Goal: Information Seeking & Learning: Compare options

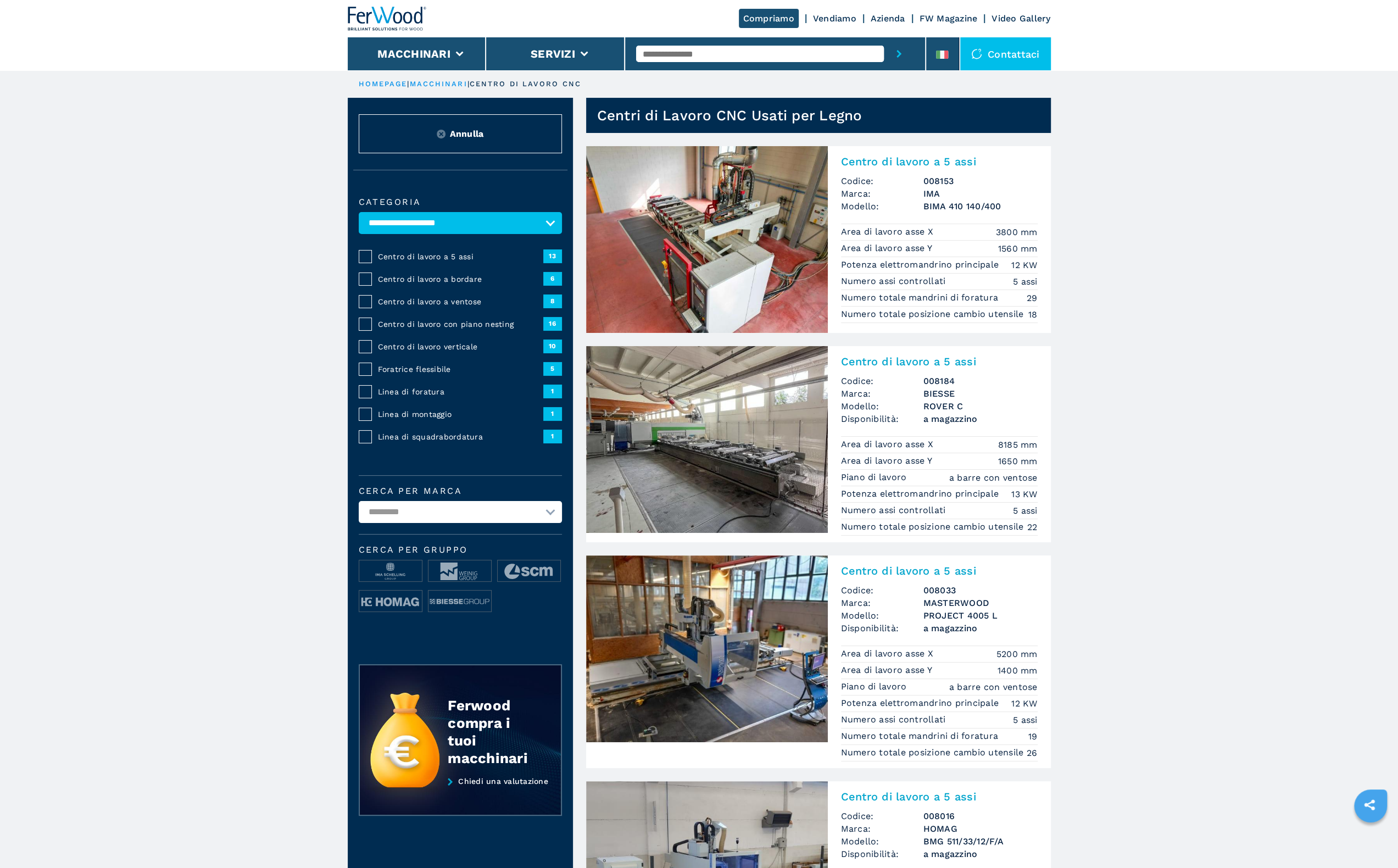
click at [430, 501] on select "**********" at bounding box center [460, 512] width 204 height 22
click at [430, 510] on select "**********" at bounding box center [460, 512] width 204 height 22
click at [483, 136] on span "Annulla" at bounding box center [467, 133] width 34 height 13
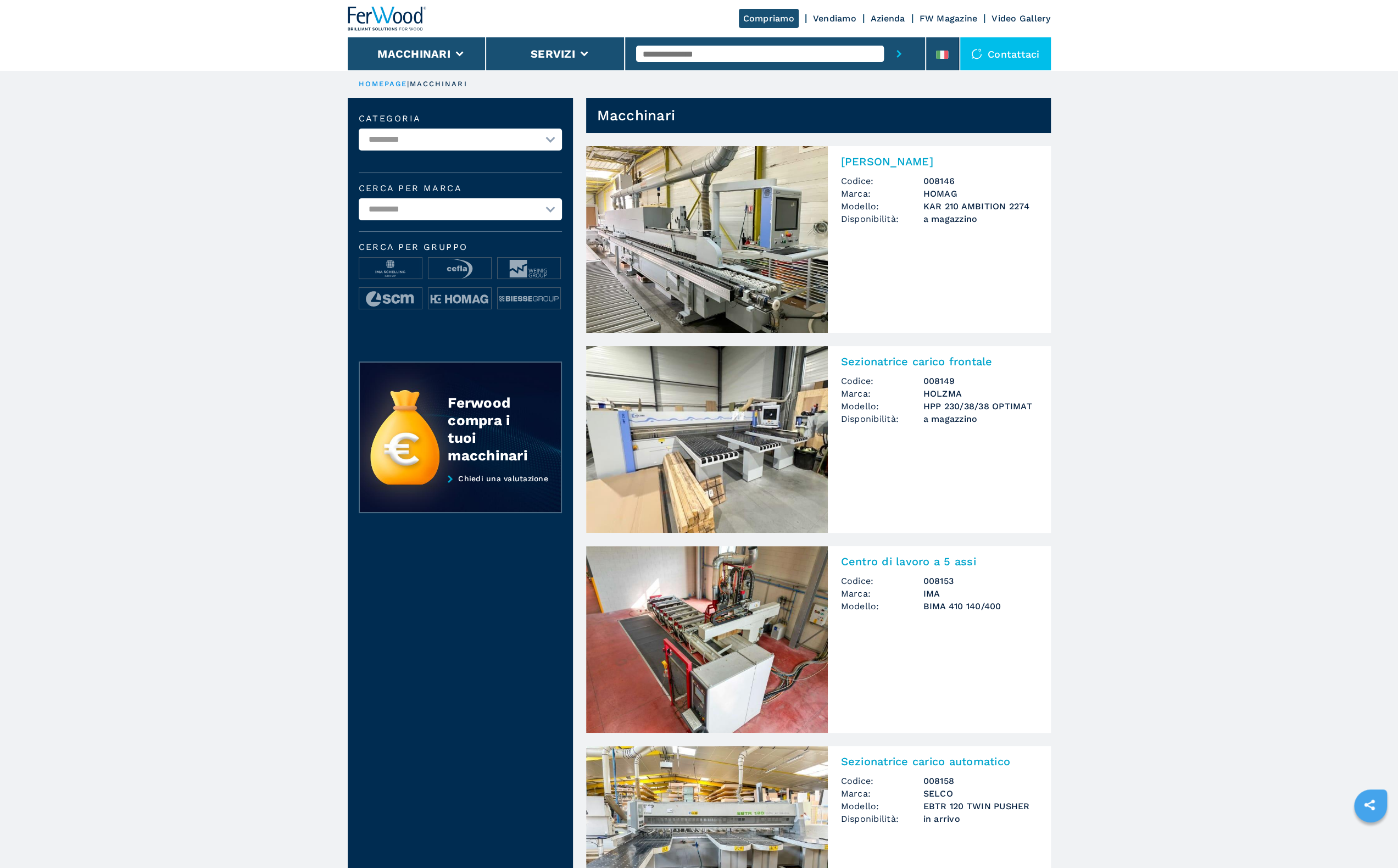
click at [434, 206] on select "**********" at bounding box center [460, 209] width 204 height 22
drag, startPoint x: 424, startPoint y: 210, endPoint x: 431, endPoint y: 172, distance: 38.6
click at [424, 210] on select "**********" at bounding box center [460, 209] width 204 height 22
click at [434, 155] on div "**********" at bounding box center [460, 221] width 225 height 247
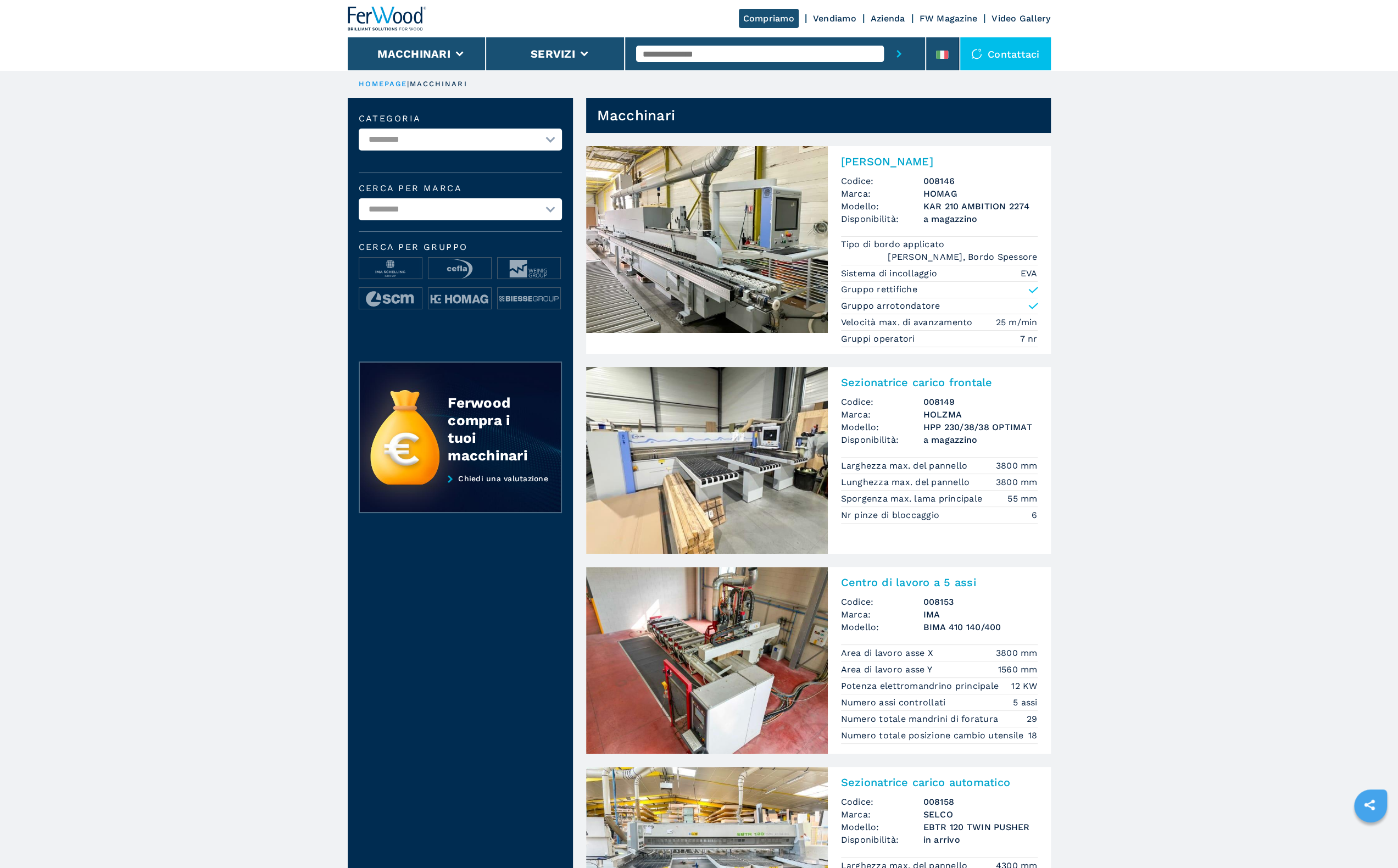
click at [430, 138] on select "**********" at bounding box center [460, 139] width 204 height 22
select select "**********"
click at [359, 128] on select "**********" at bounding box center [460, 139] width 204 height 22
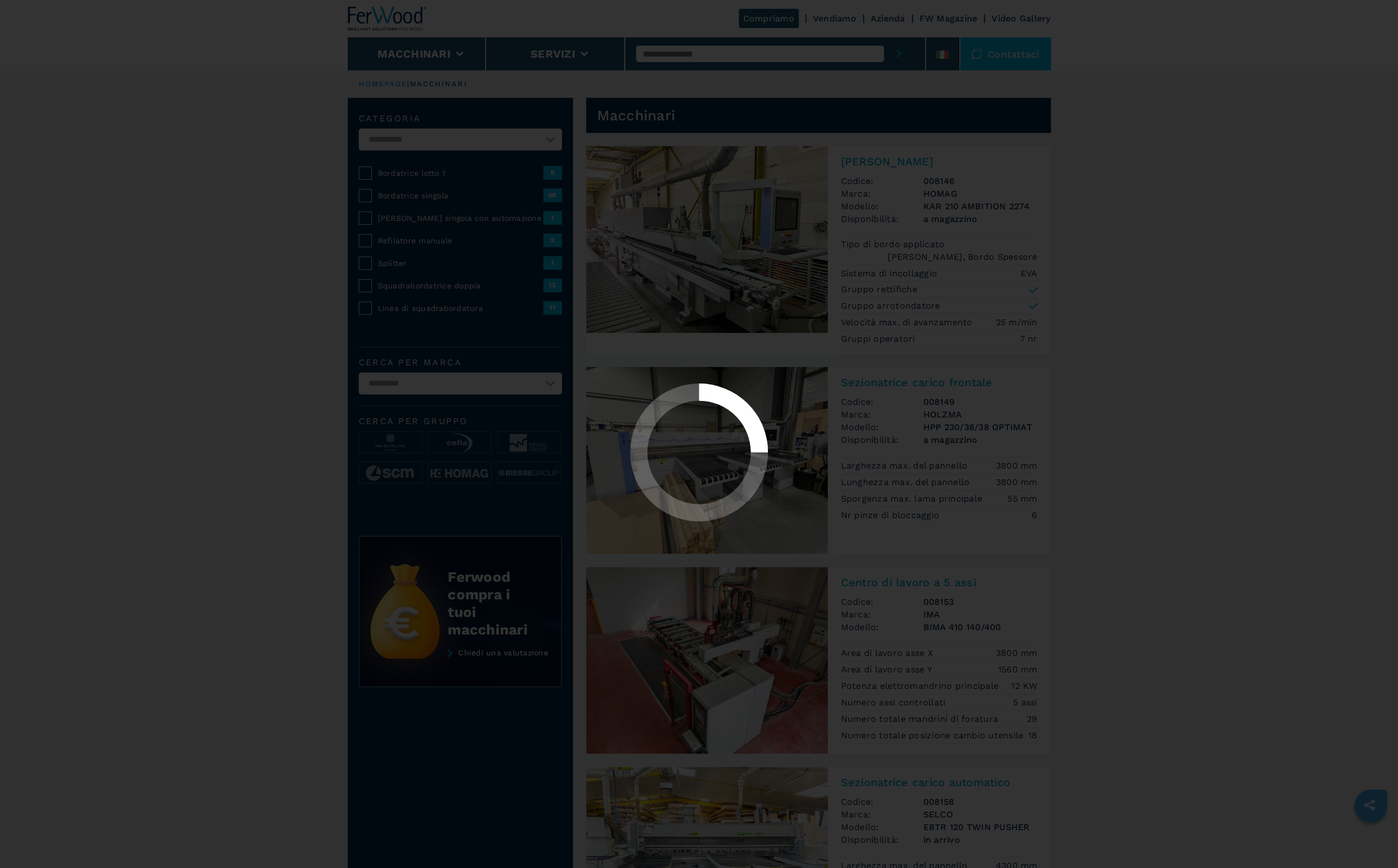
select select "**********"
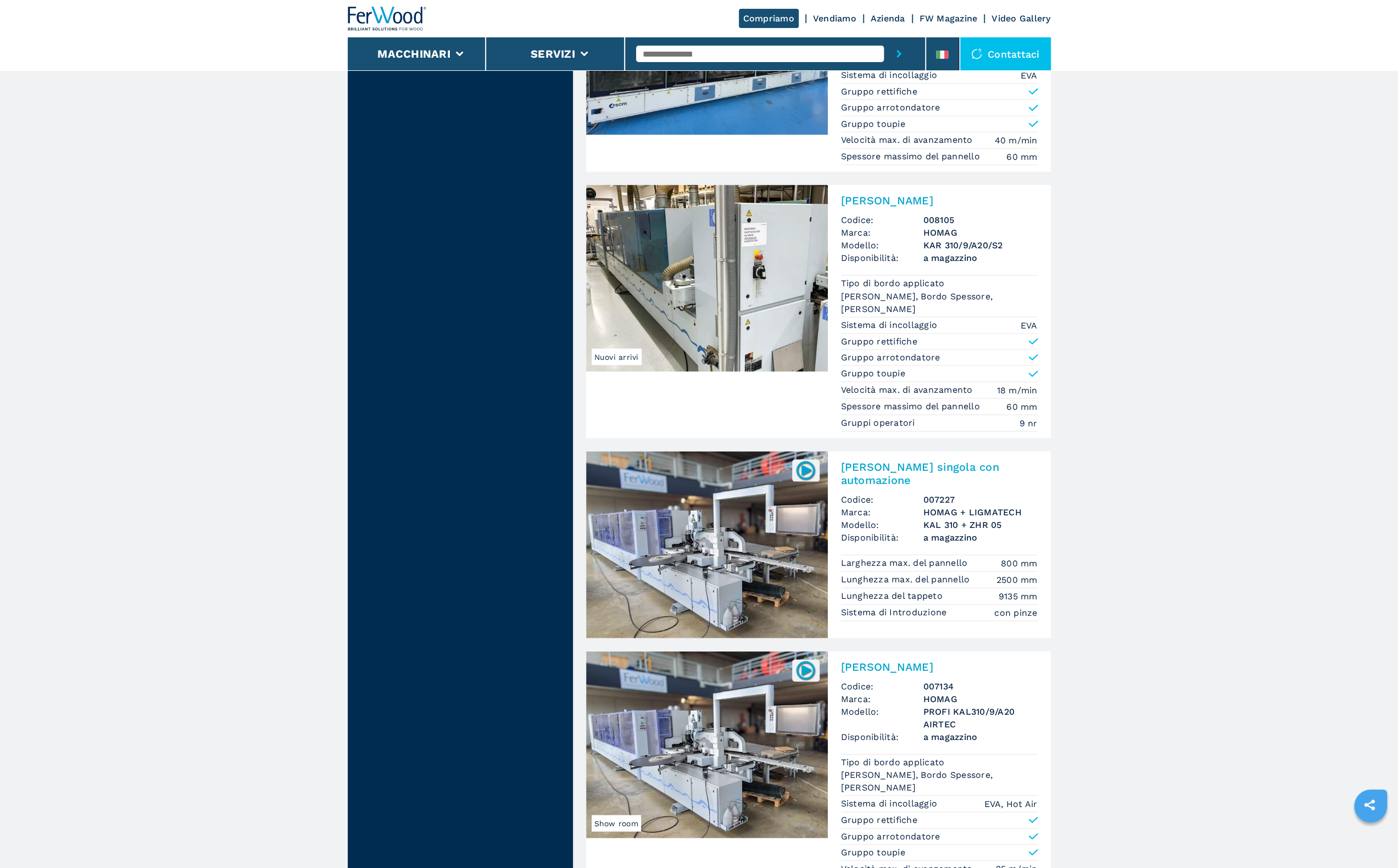
scroll to position [2362, 0]
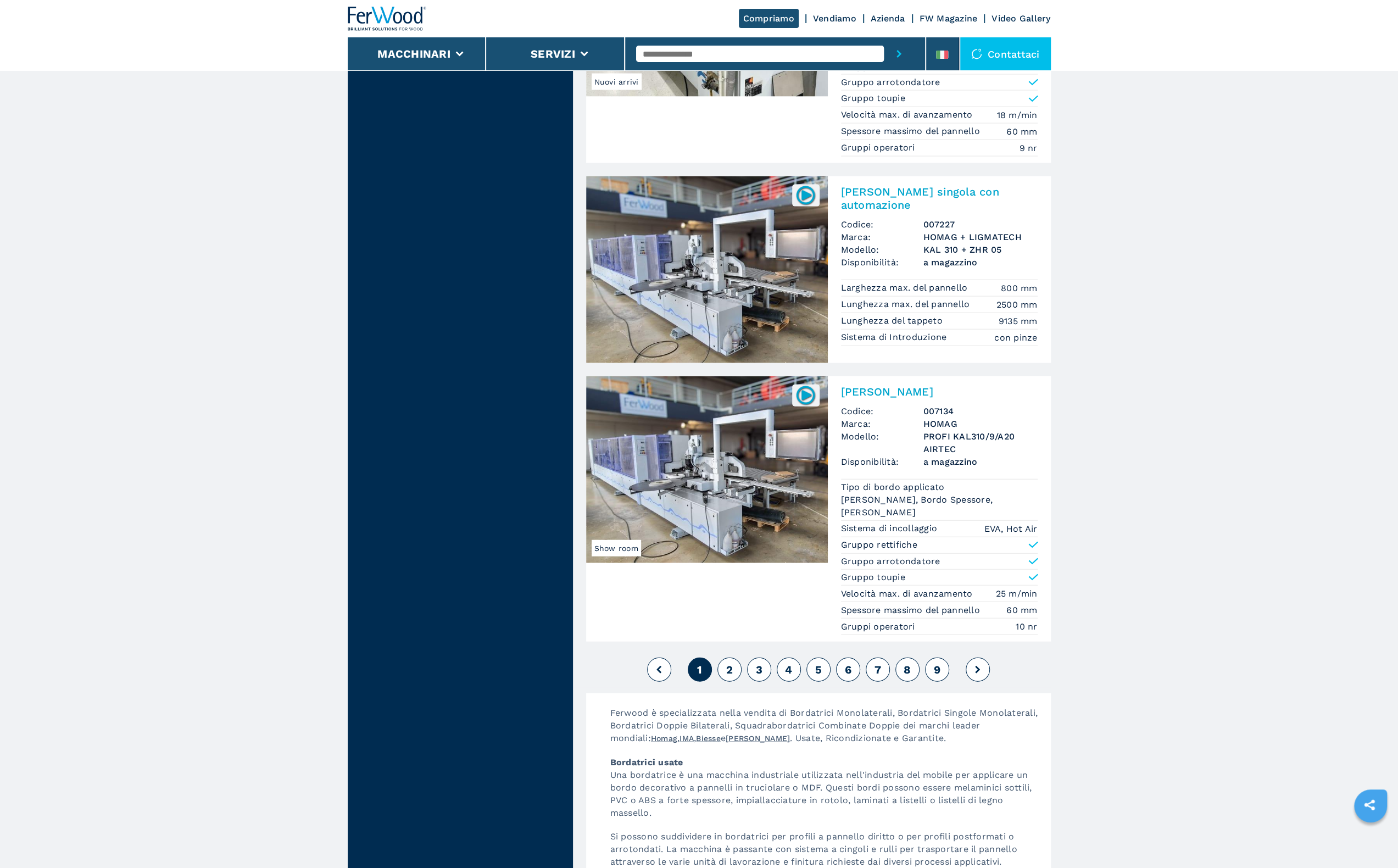
click at [721, 660] on button "2" at bounding box center [730, 670] width 24 height 24
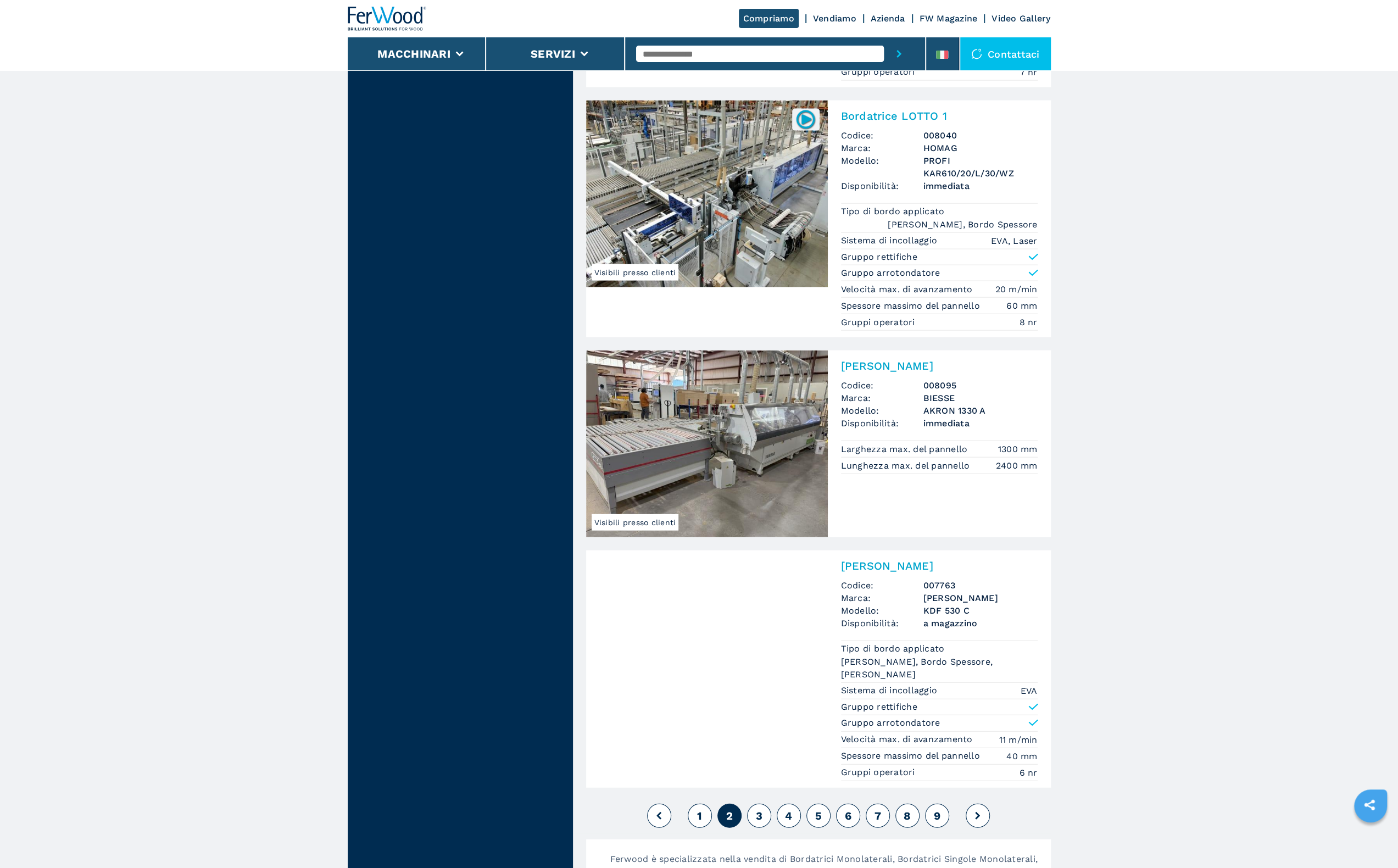
scroll to position [2471, 0]
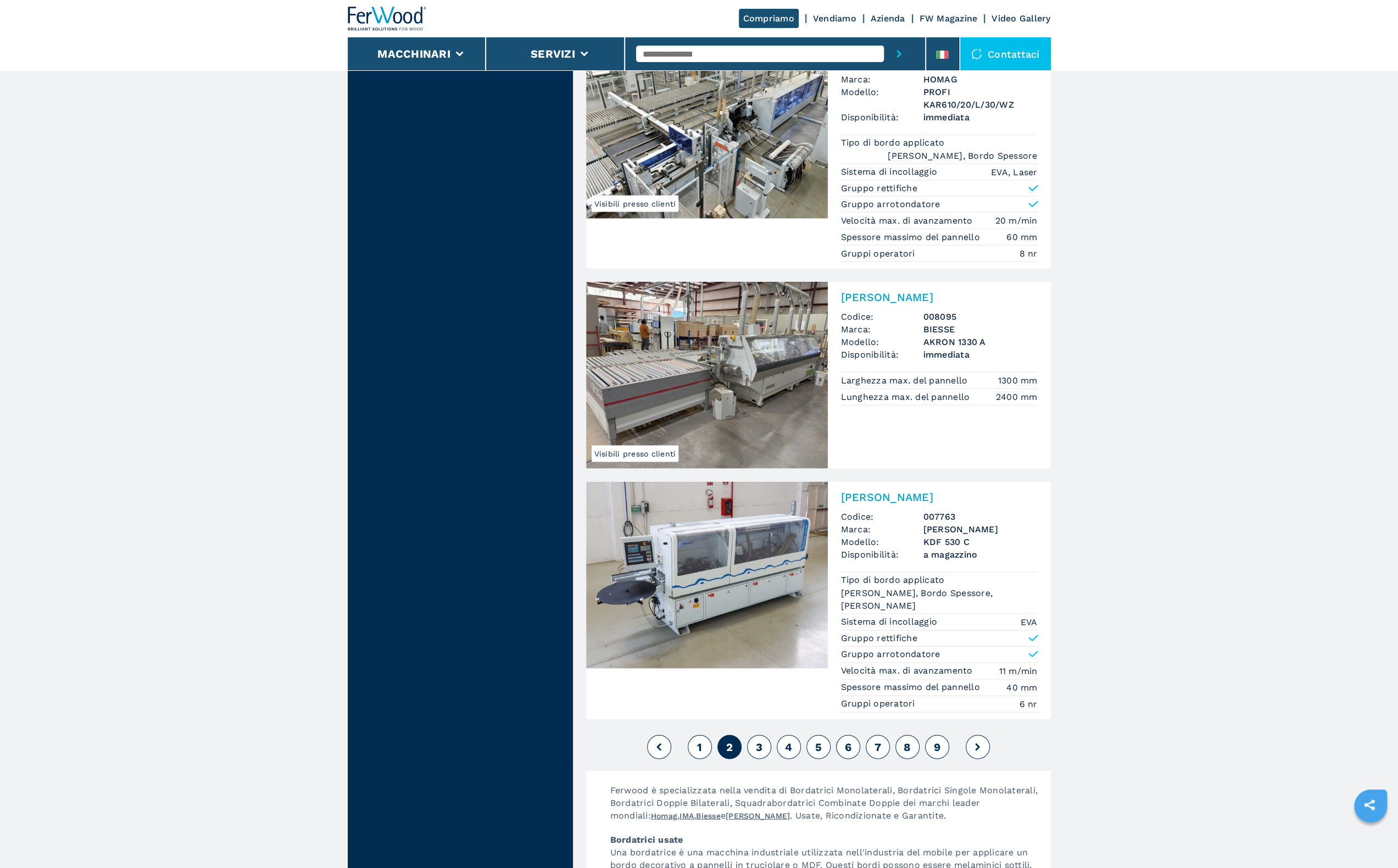
click at [759, 735] on button "3" at bounding box center [759, 746] width 24 height 24
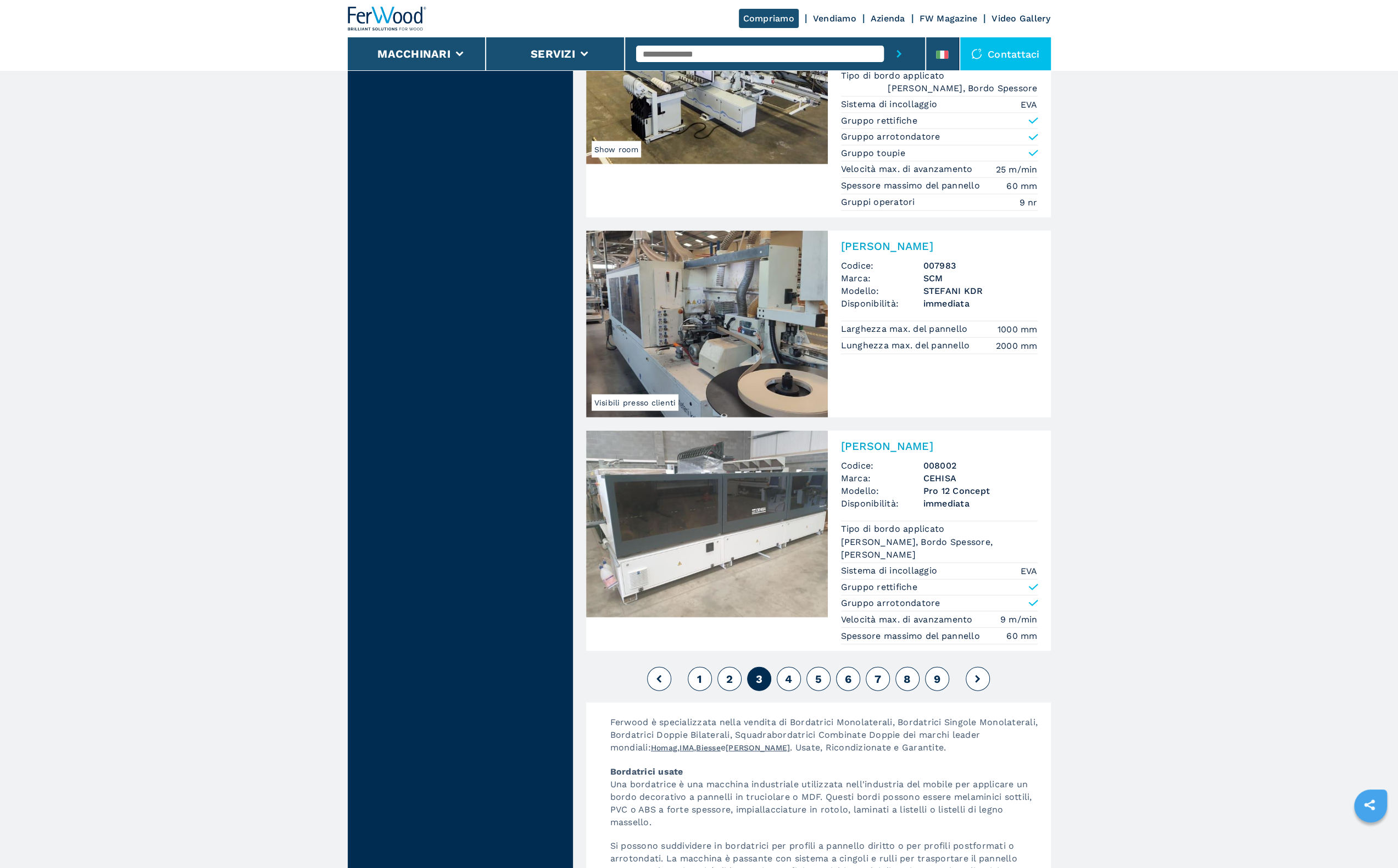
scroll to position [2636, 0]
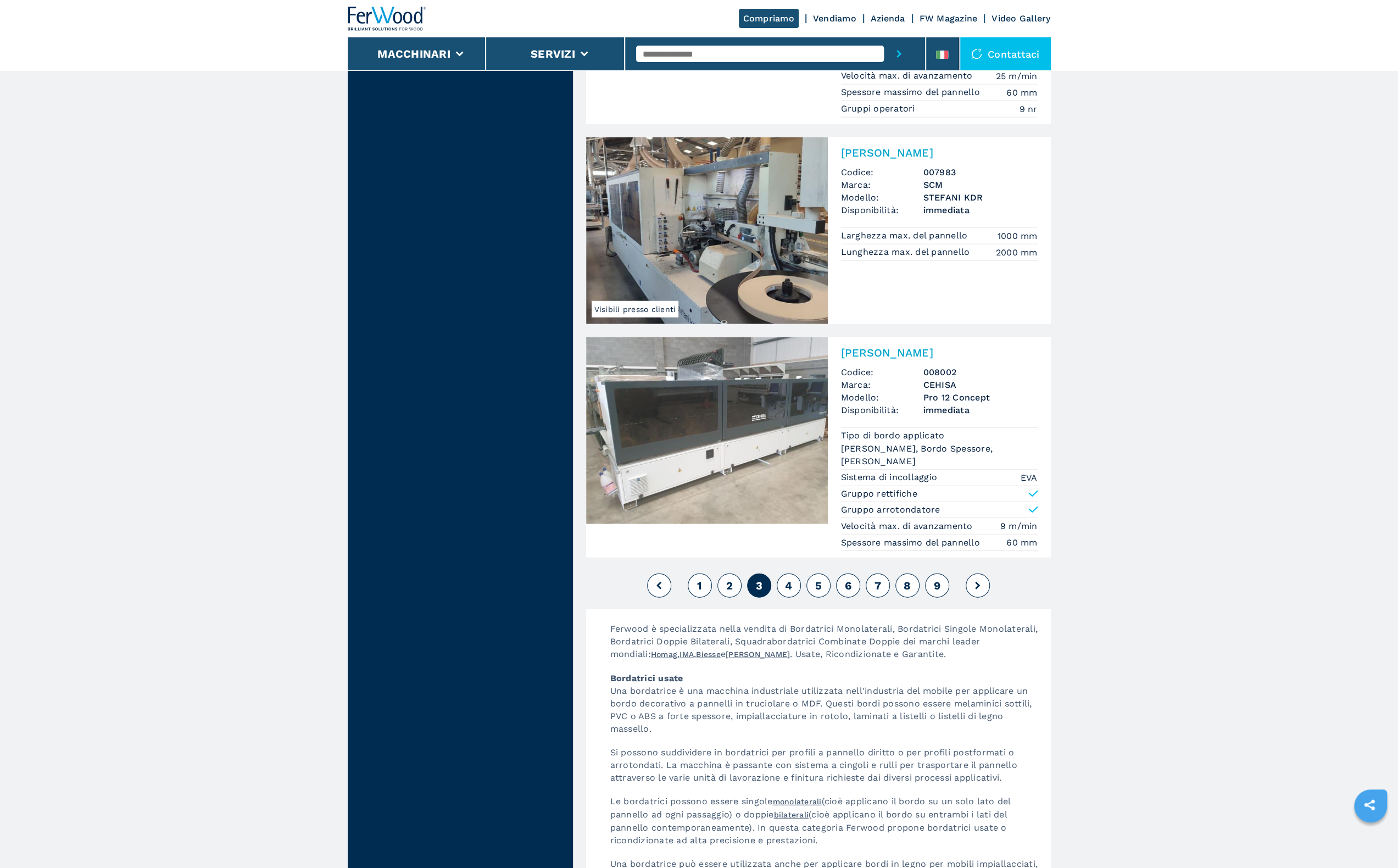
click at [788, 579] on span "4" at bounding box center [789, 585] width 7 height 13
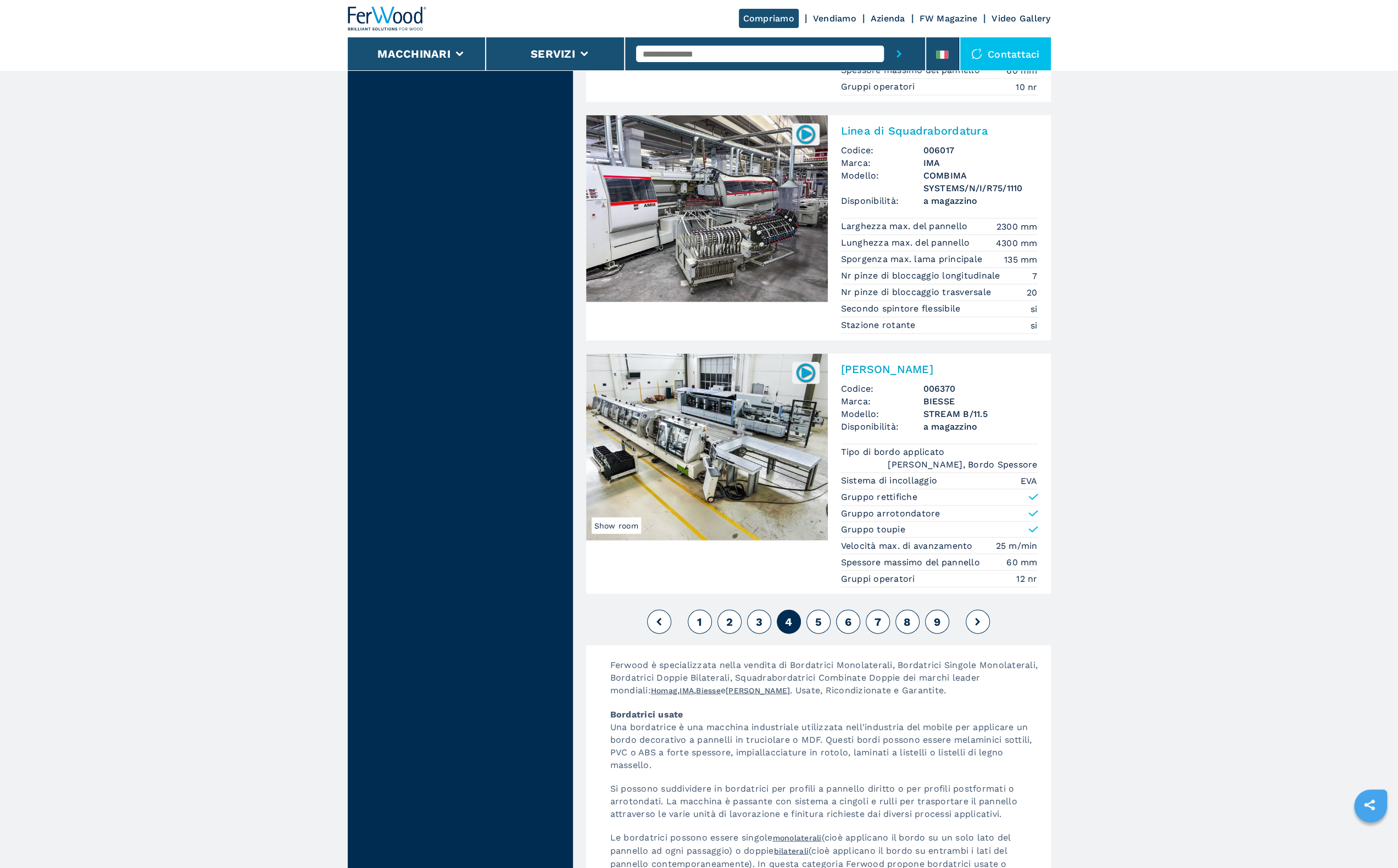
scroll to position [2685, 0]
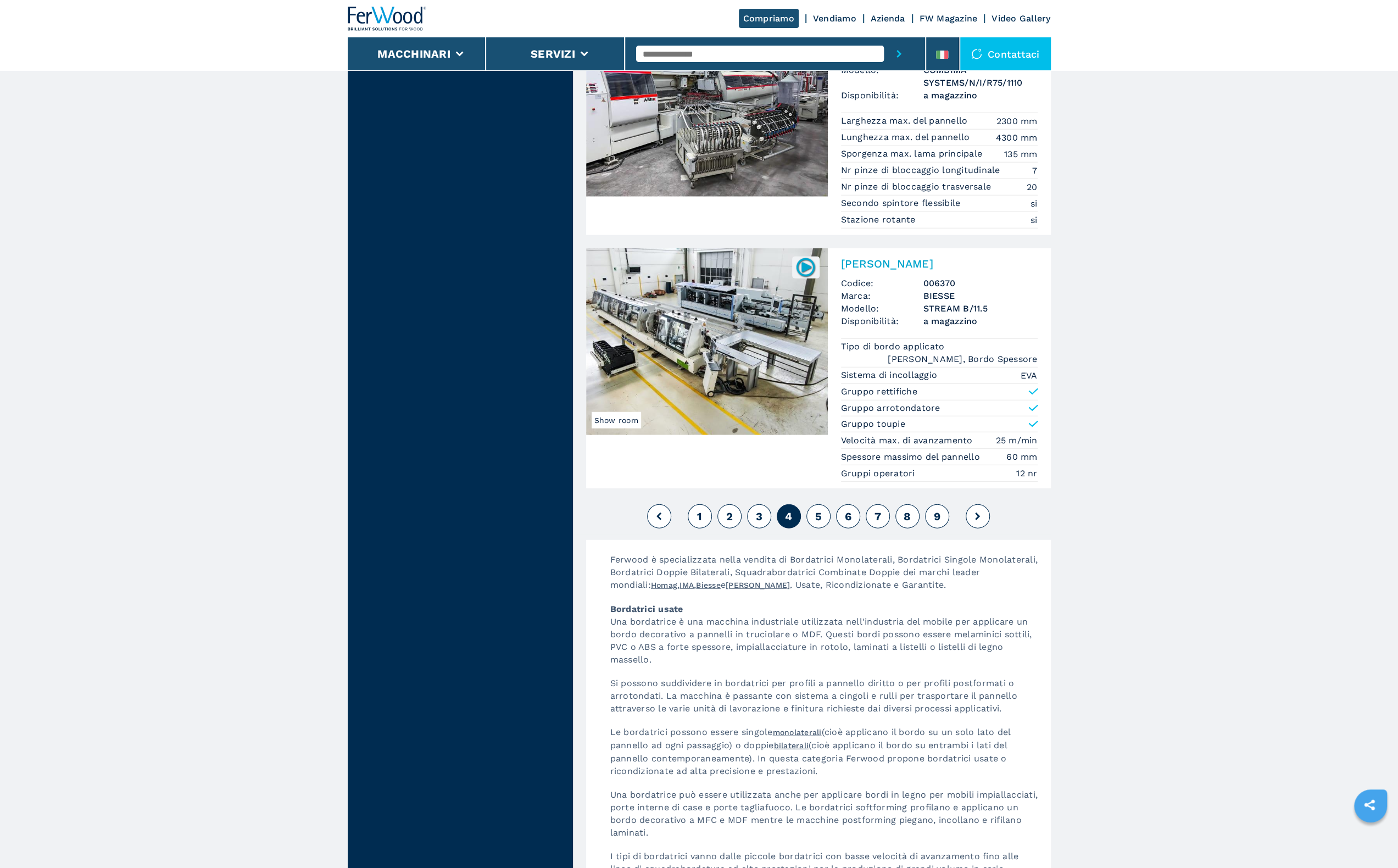
click at [818, 504] on button "5" at bounding box center [818, 516] width 24 height 24
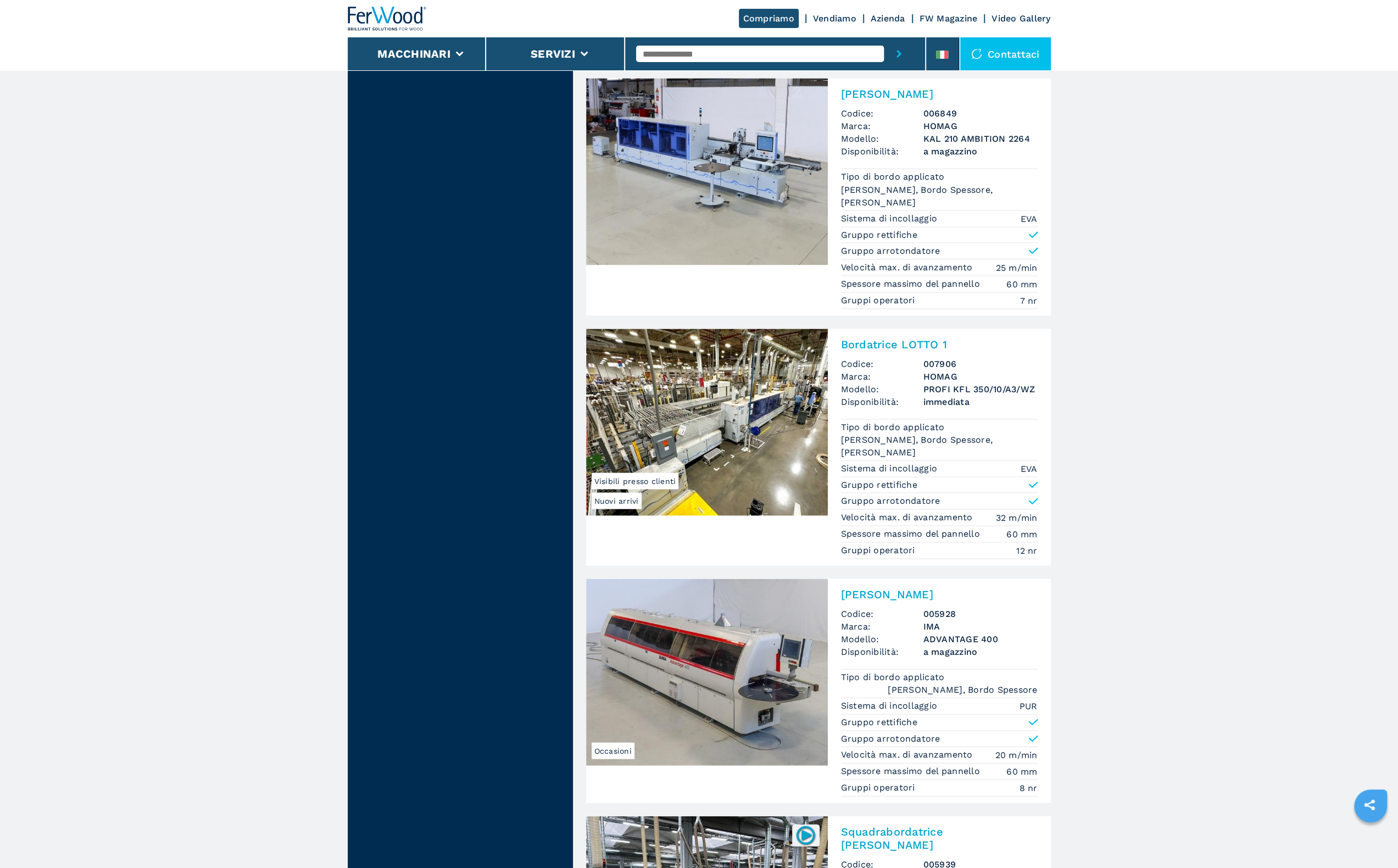
scroll to position [2451, 0]
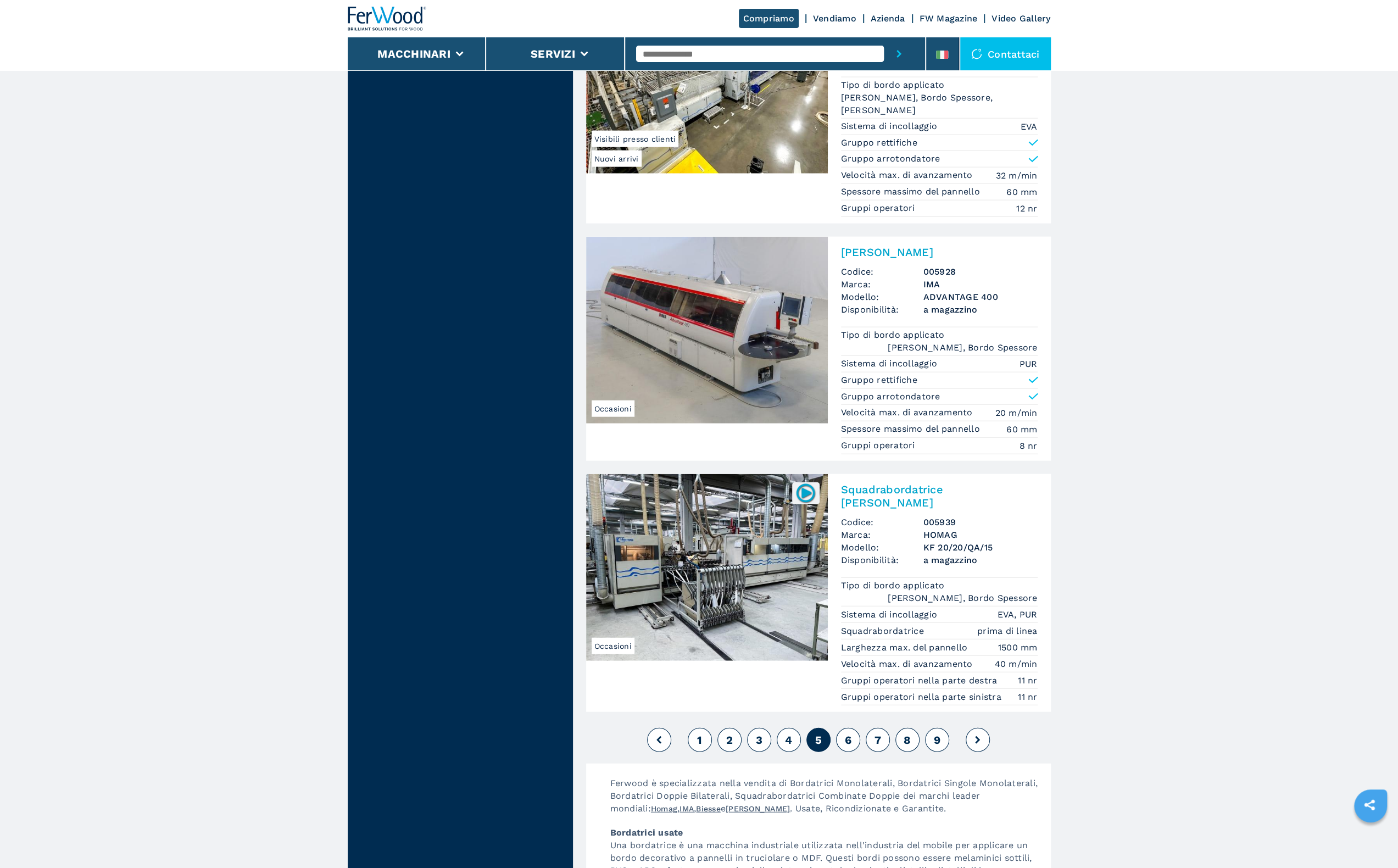
click at [840, 728] on button "6" at bounding box center [848, 740] width 24 height 24
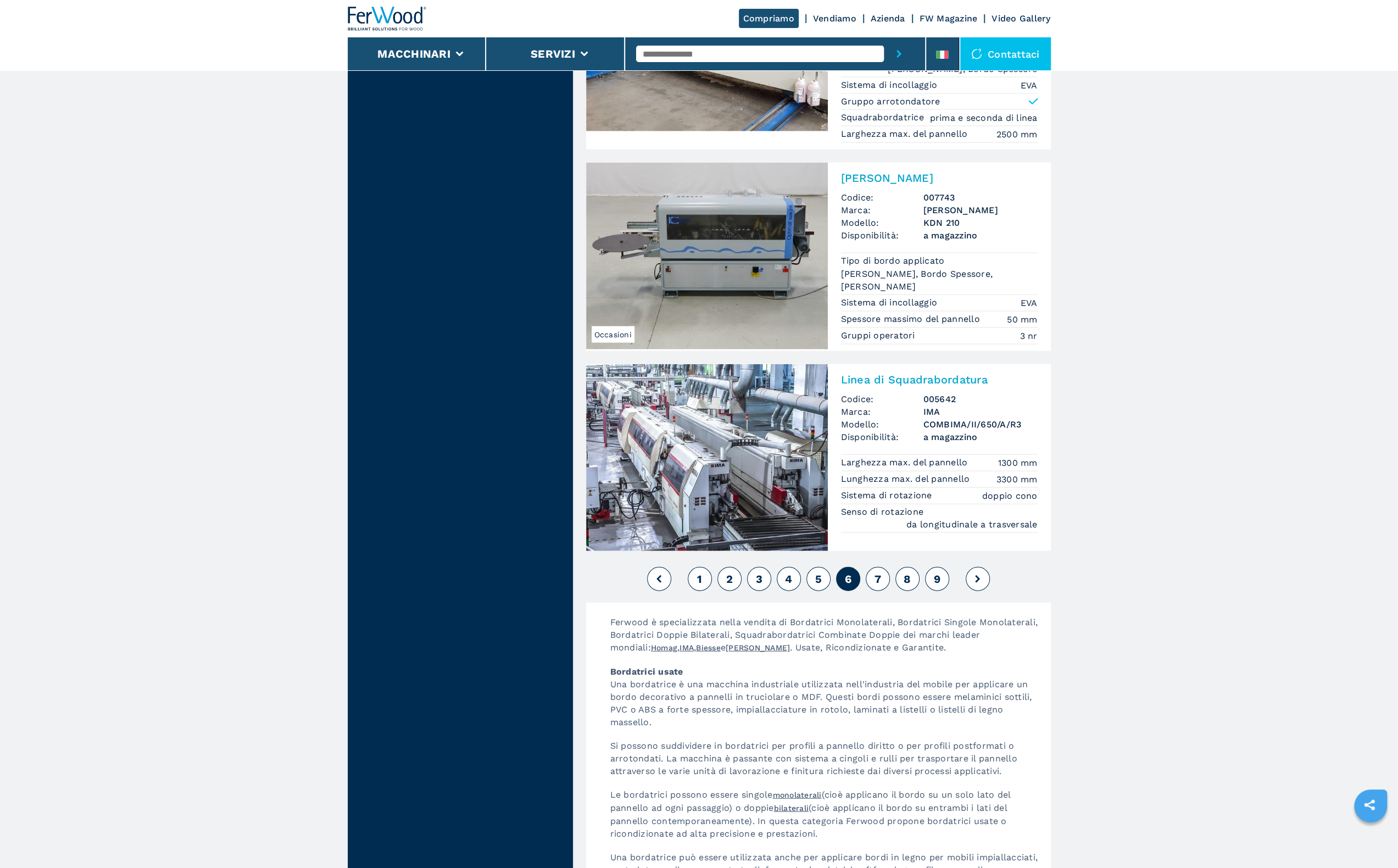
scroll to position [2644, 0]
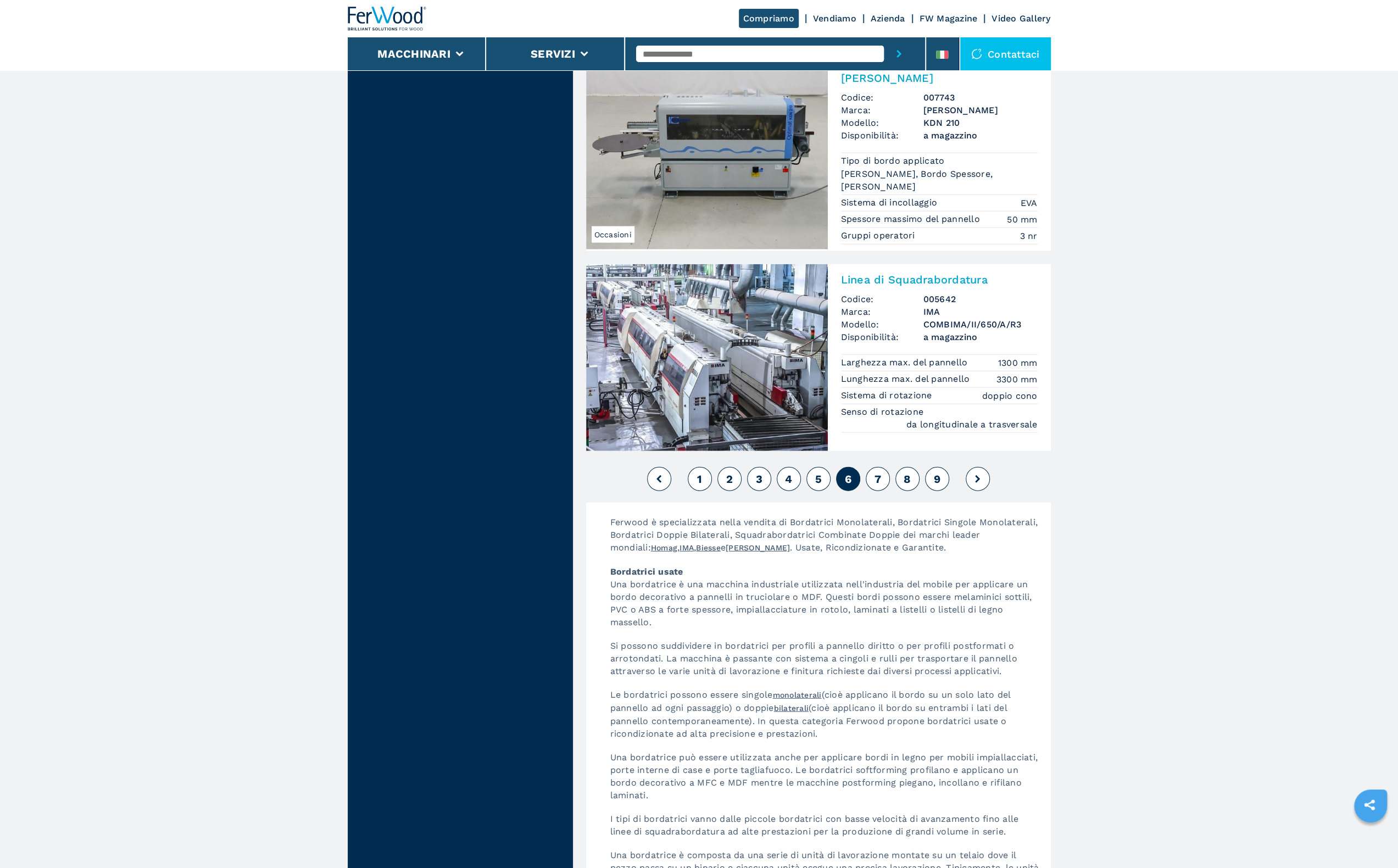
click at [879, 472] on span "7" at bounding box center [877, 479] width 7 height 13
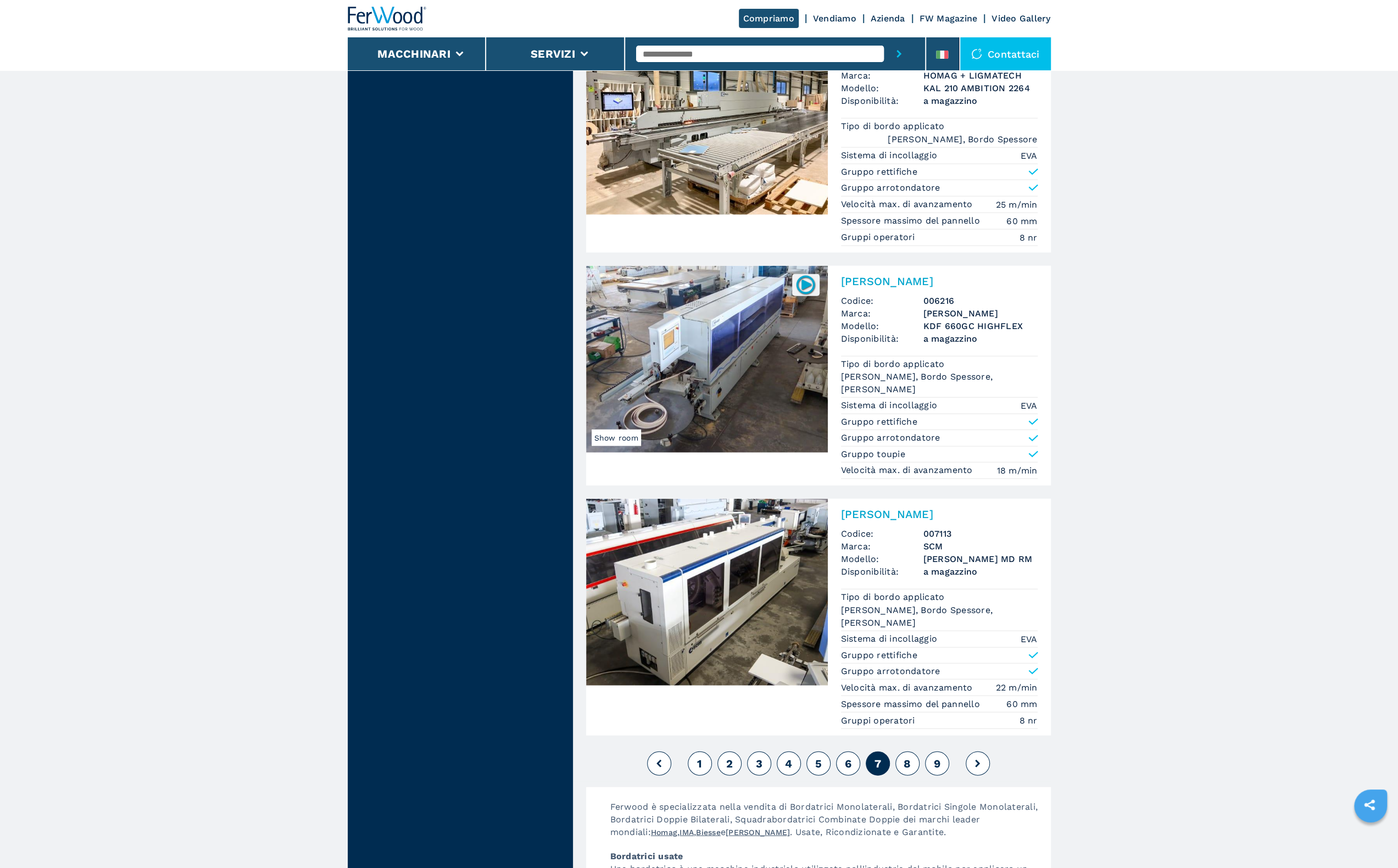
scroll to position [2459, 0]
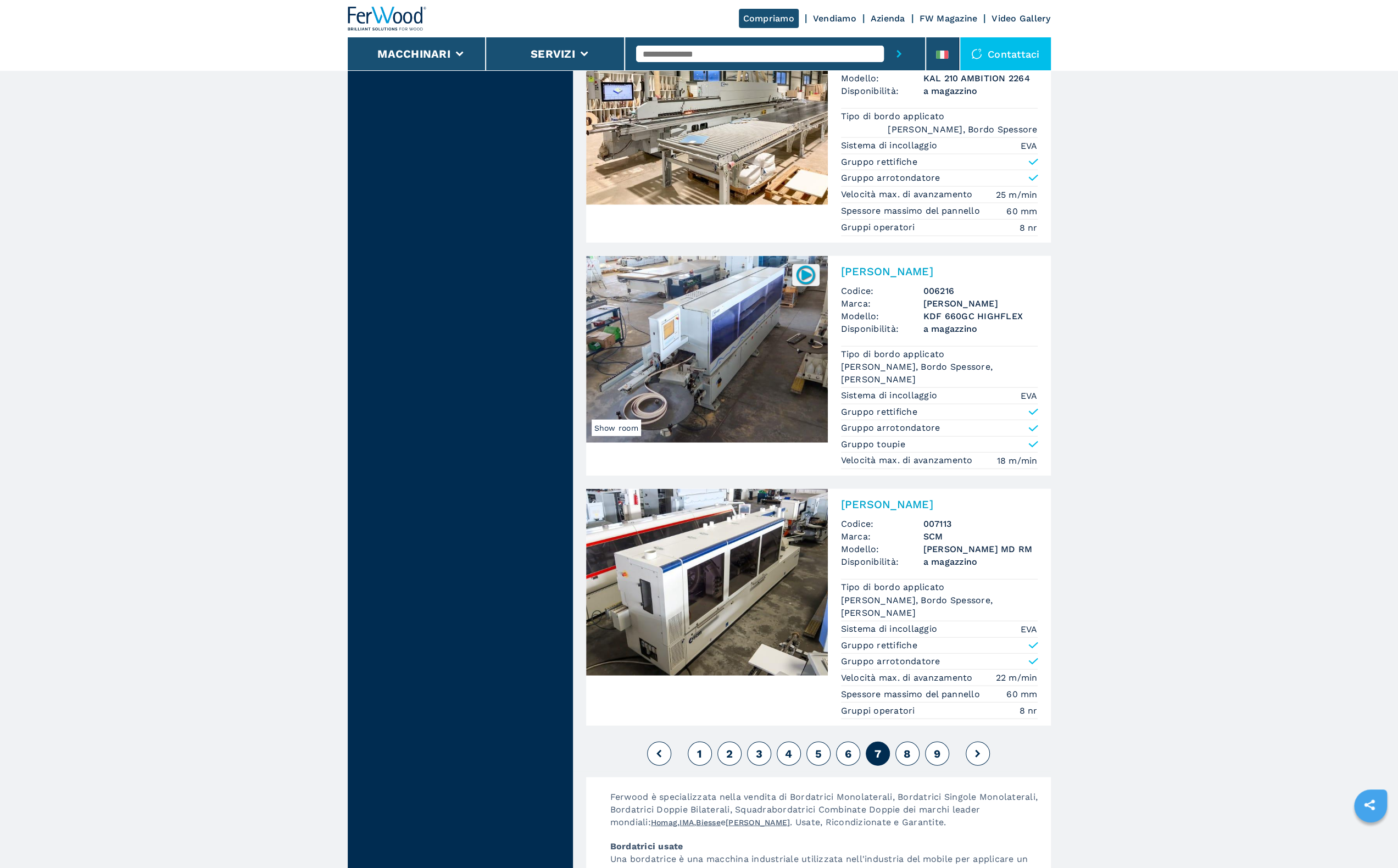
click at [915, 741] on button "8" at bounding box center [907, 753] width 24 height 24
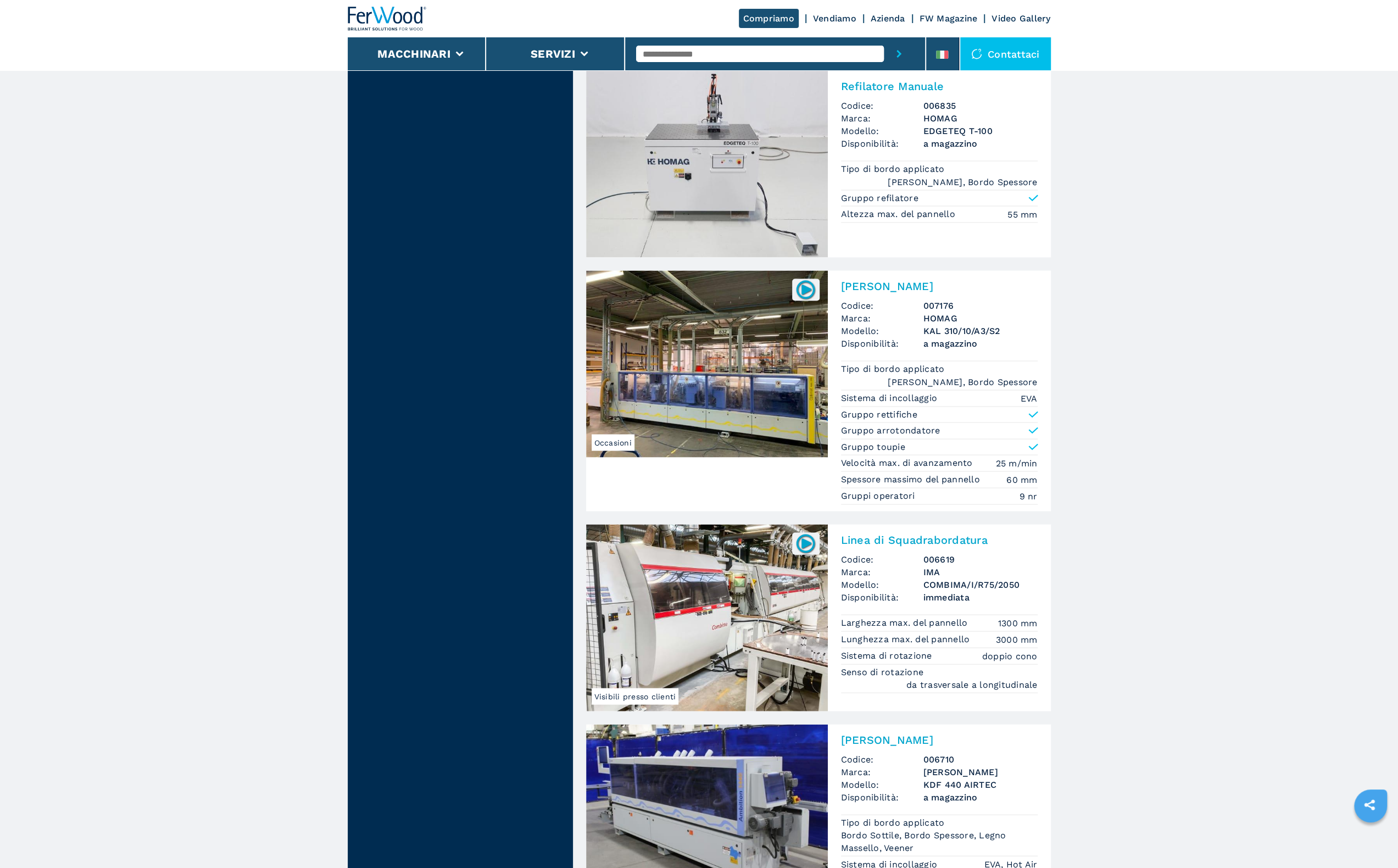
scroll to position [2494, 0]
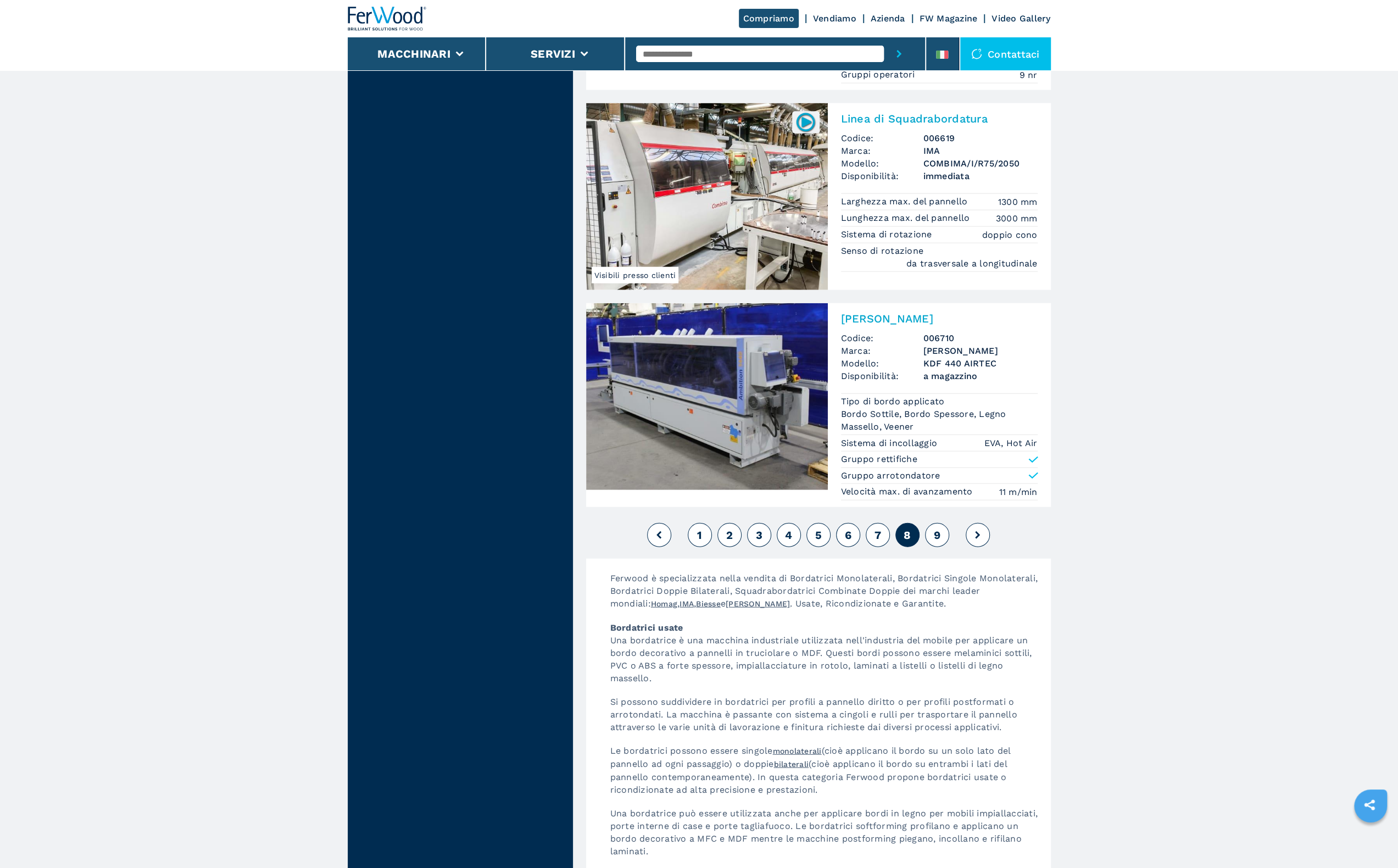
click at [932, 523] on button "9" at bounding box center [937, 535] width 24 height 24
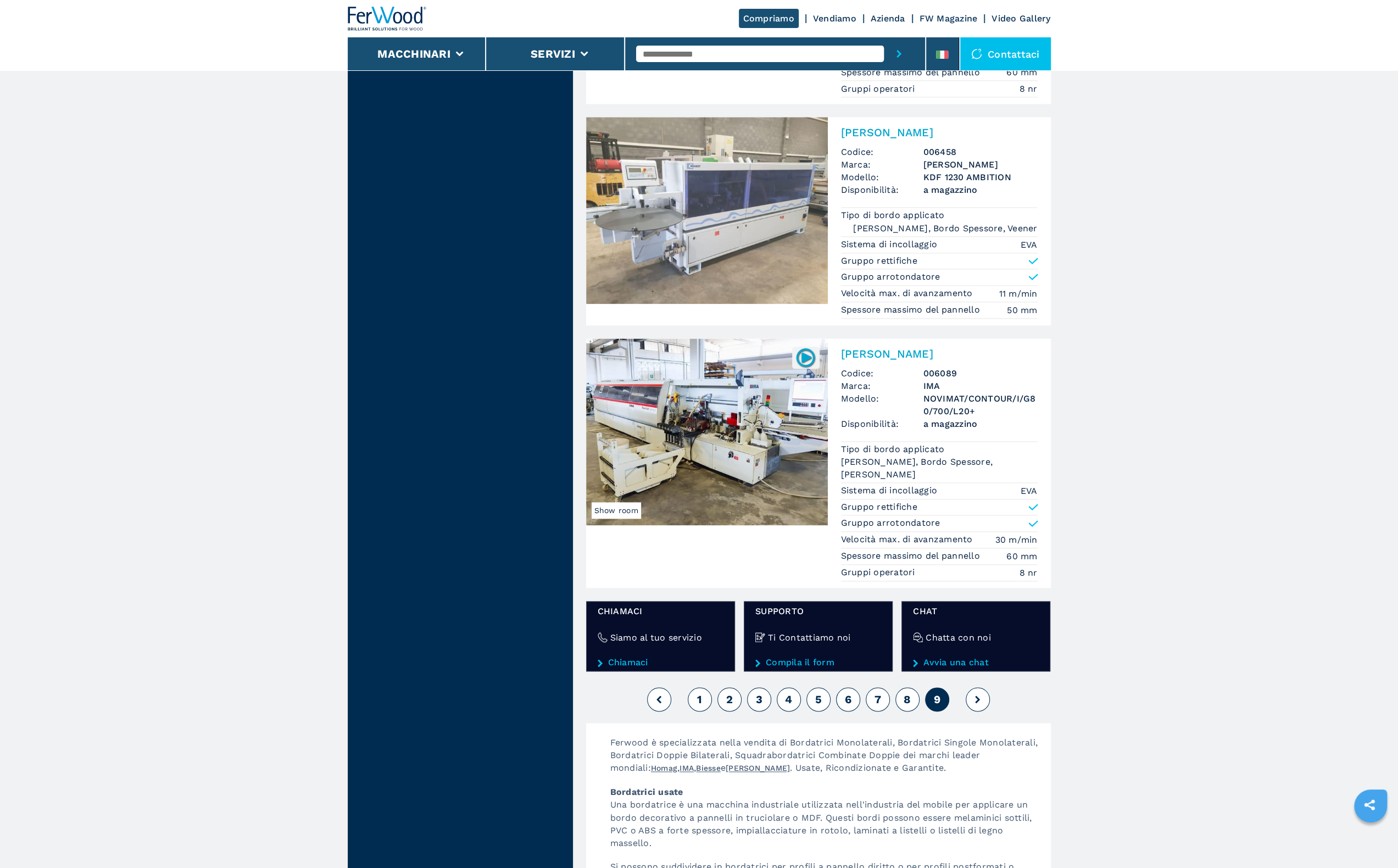
scroll to position [1331, 0]
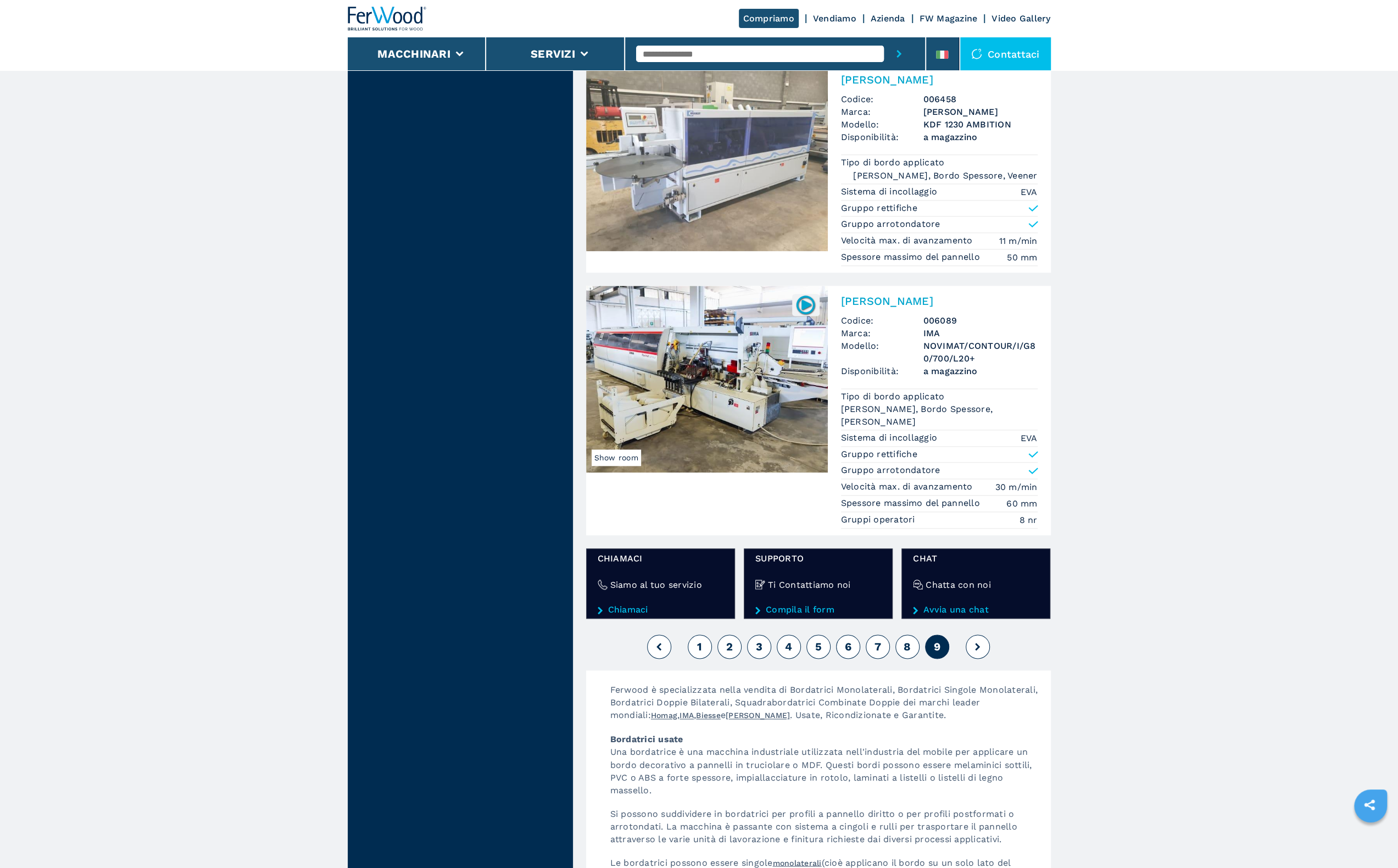
click at [733, 640] on span "2" at bounding box center [729, 647] width 7 height 13
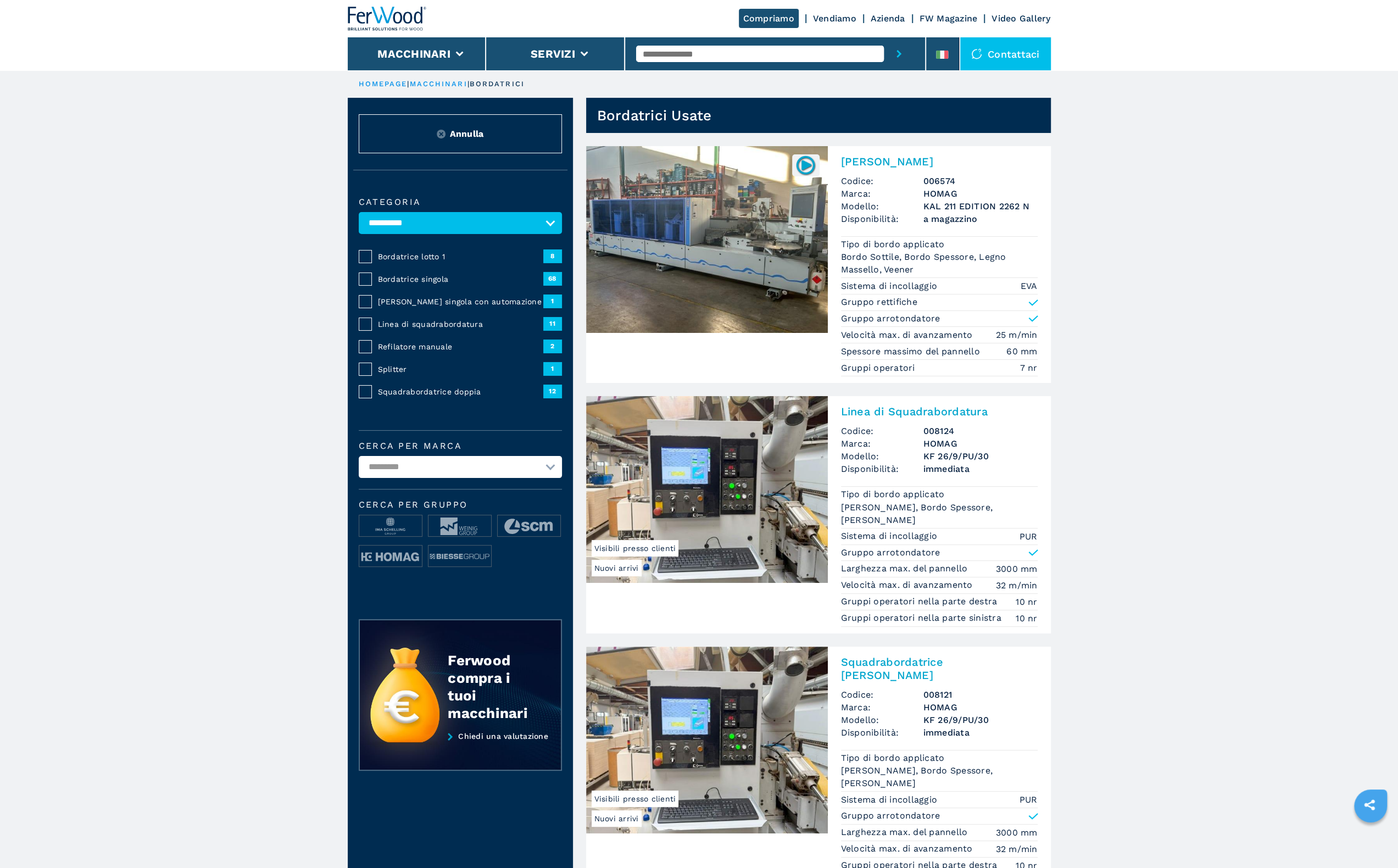
click at [1001, 52] on div "Contattaci" at bounding box center [1006, 54] width 91 height 33
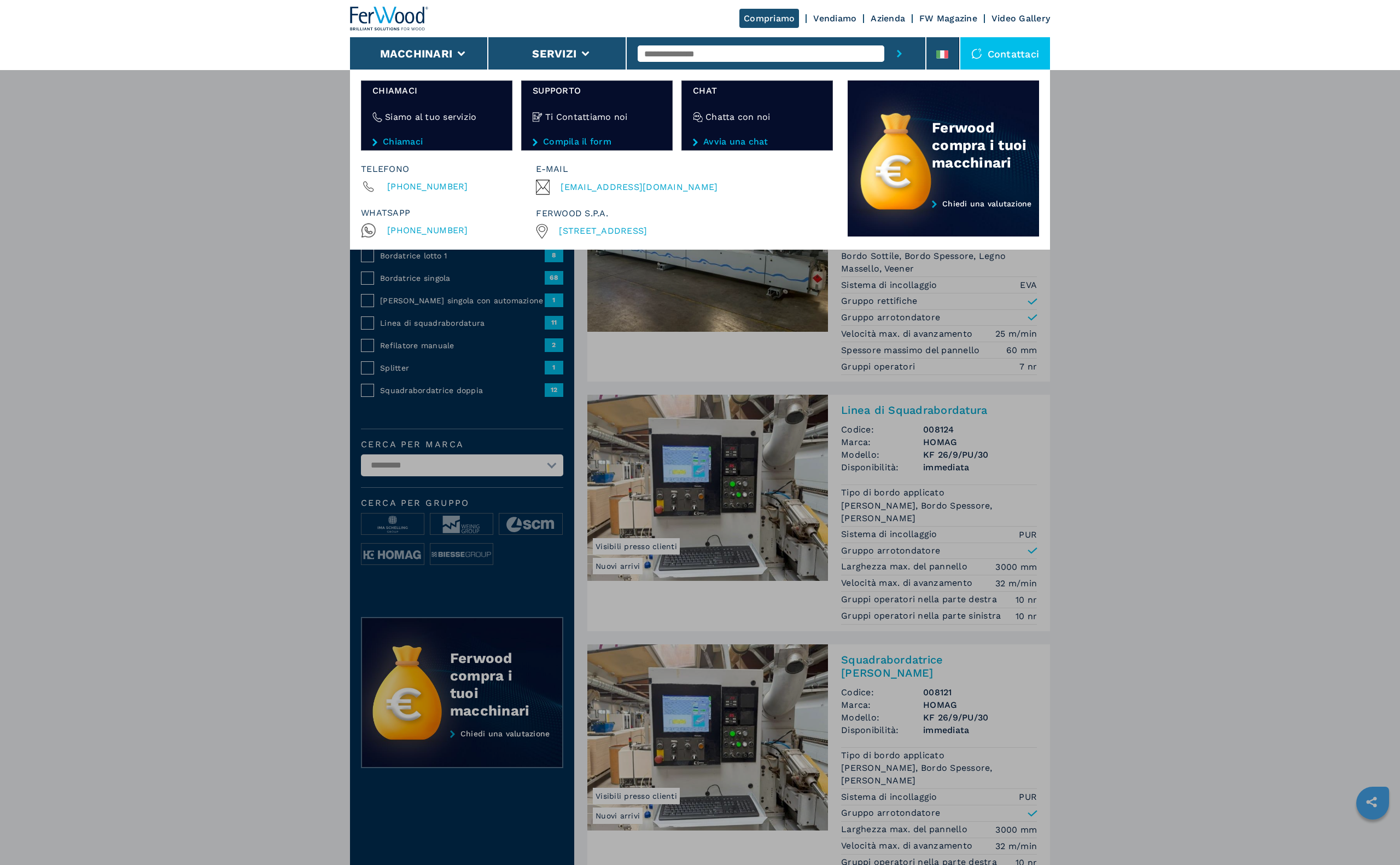
click at [243, 249] on div "Macchinari Bordatrici Squadratrici Centro di lavoro cnc Foratrici - inseritrici…" at bounding box center [700, 502] width 1400 height 865
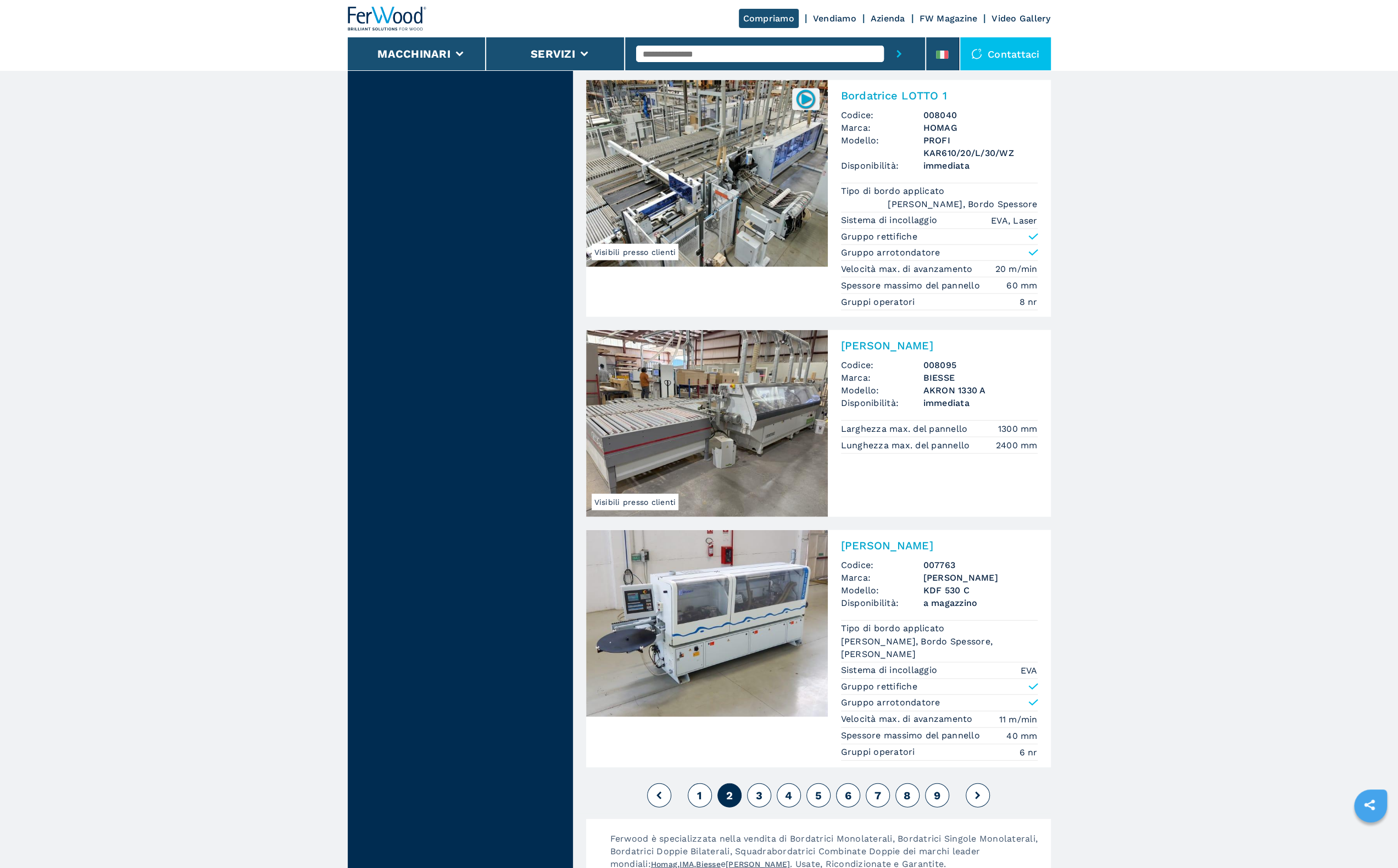
scroll to position [2570, 0]
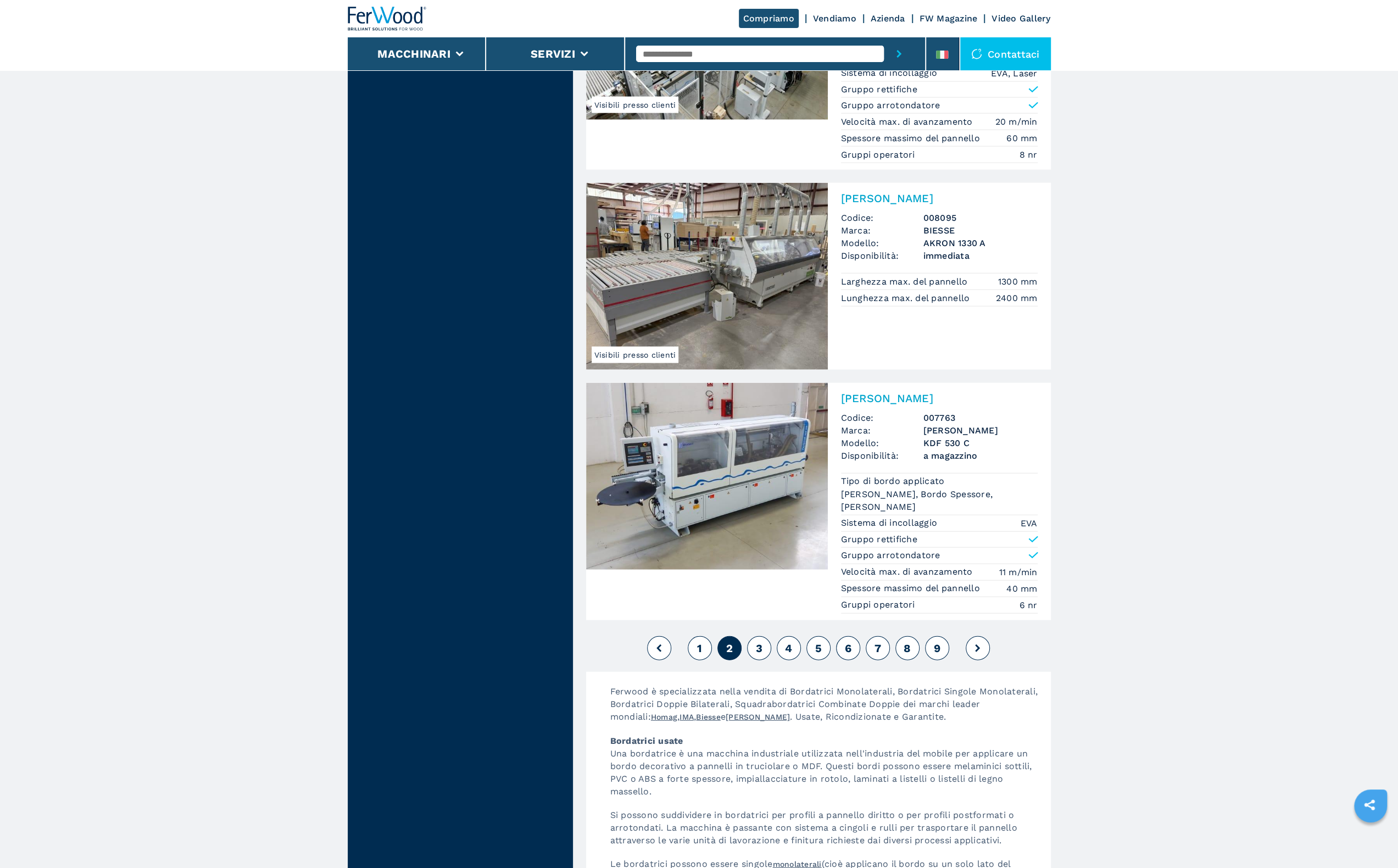
click at [768, 636] on button "3" at bounding box center [759, 648] width 24 height 24
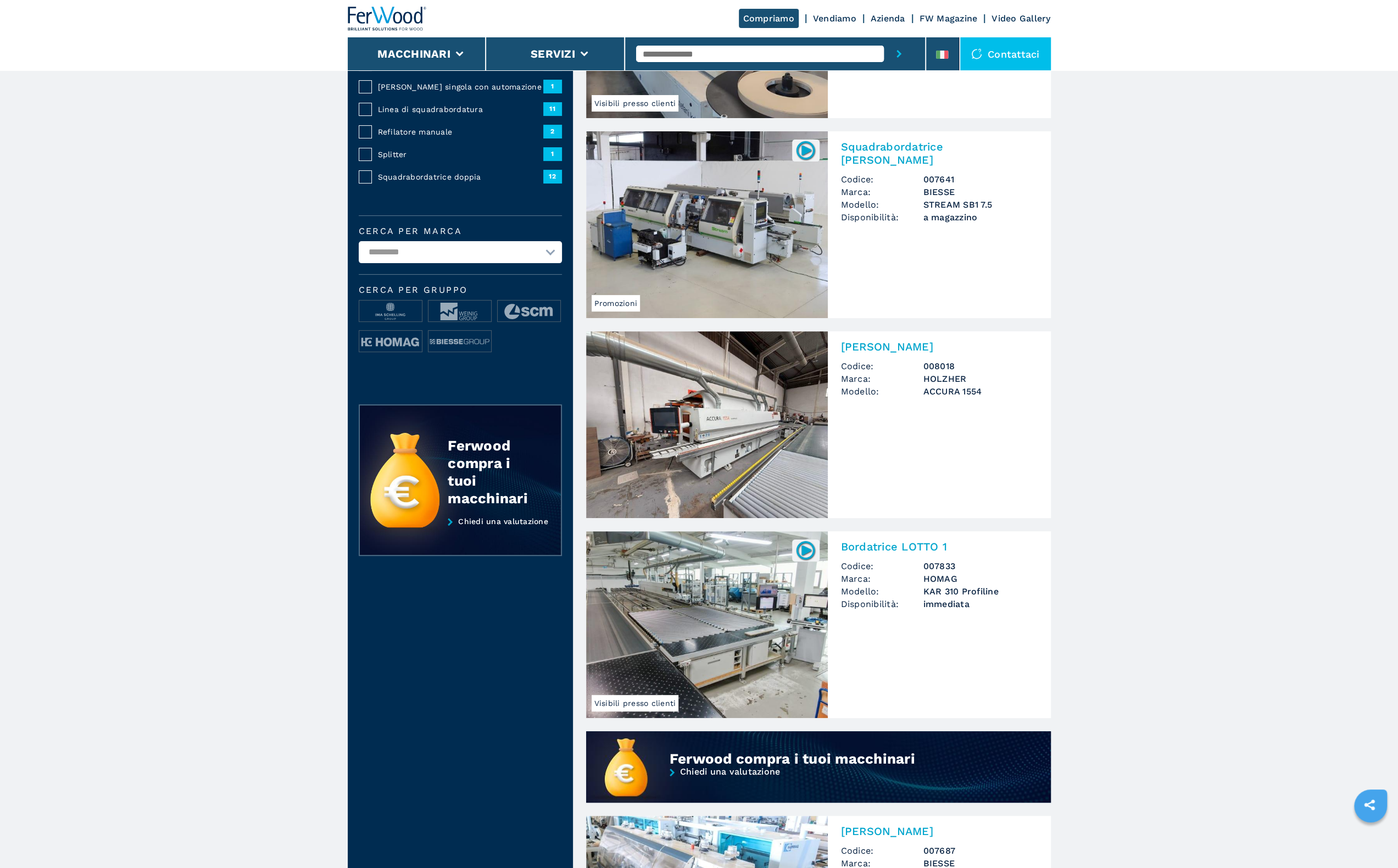
scroll to position [274, 0]
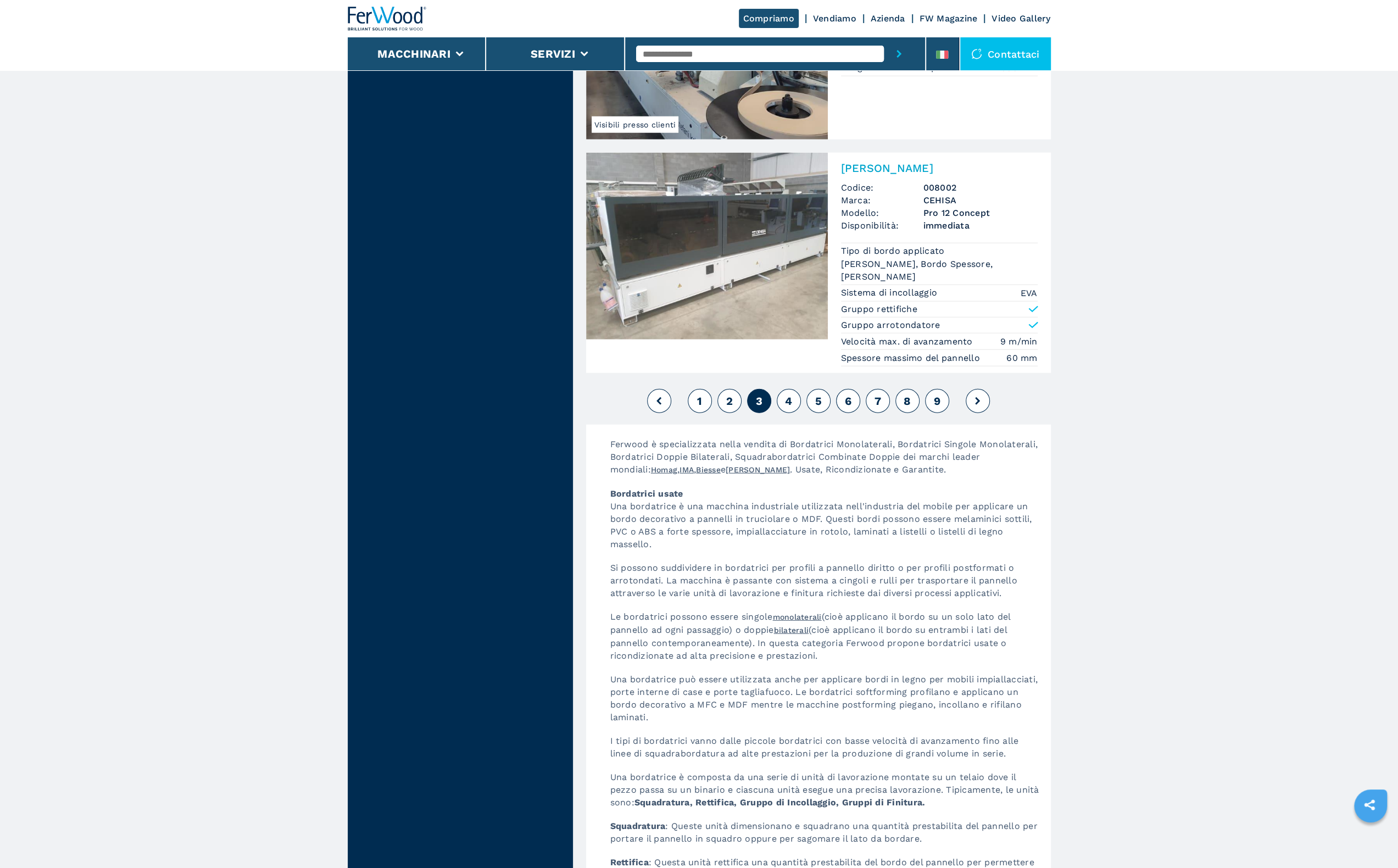
scroll to position [2791, 0]
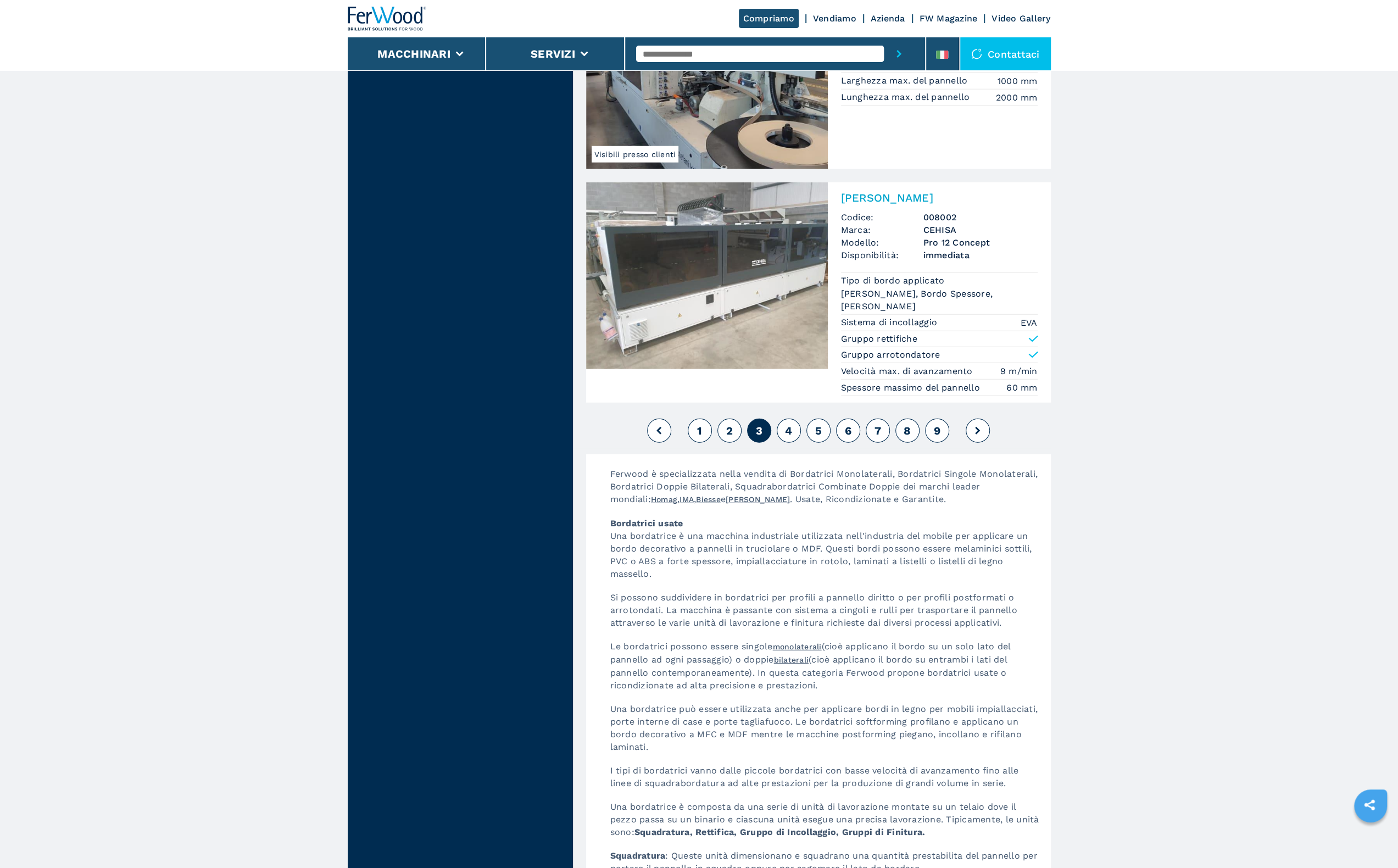
click at [726, 424] on span "2" at bounding box center [729, 431] width 7 height 13
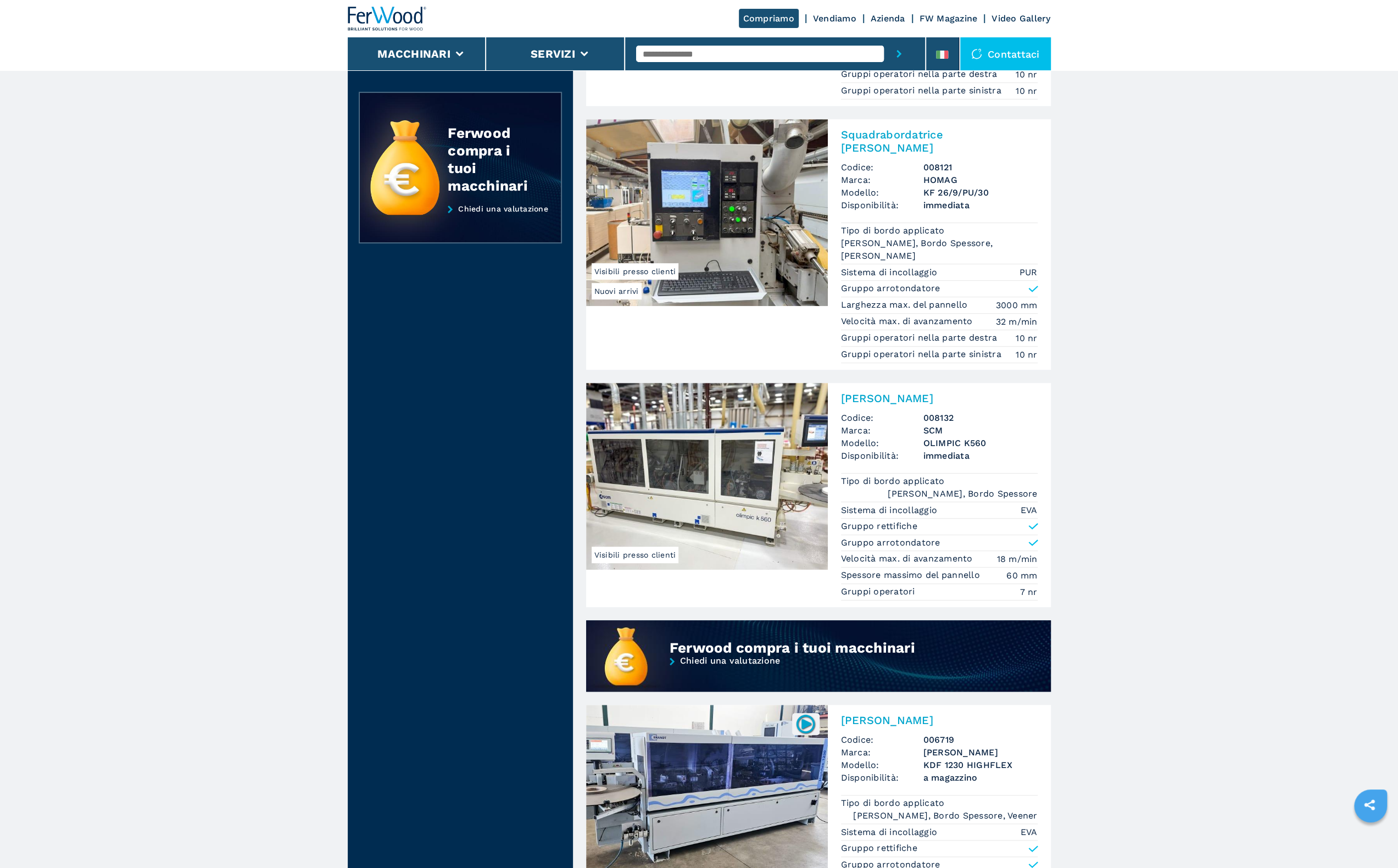
scroll to position [566, 0]
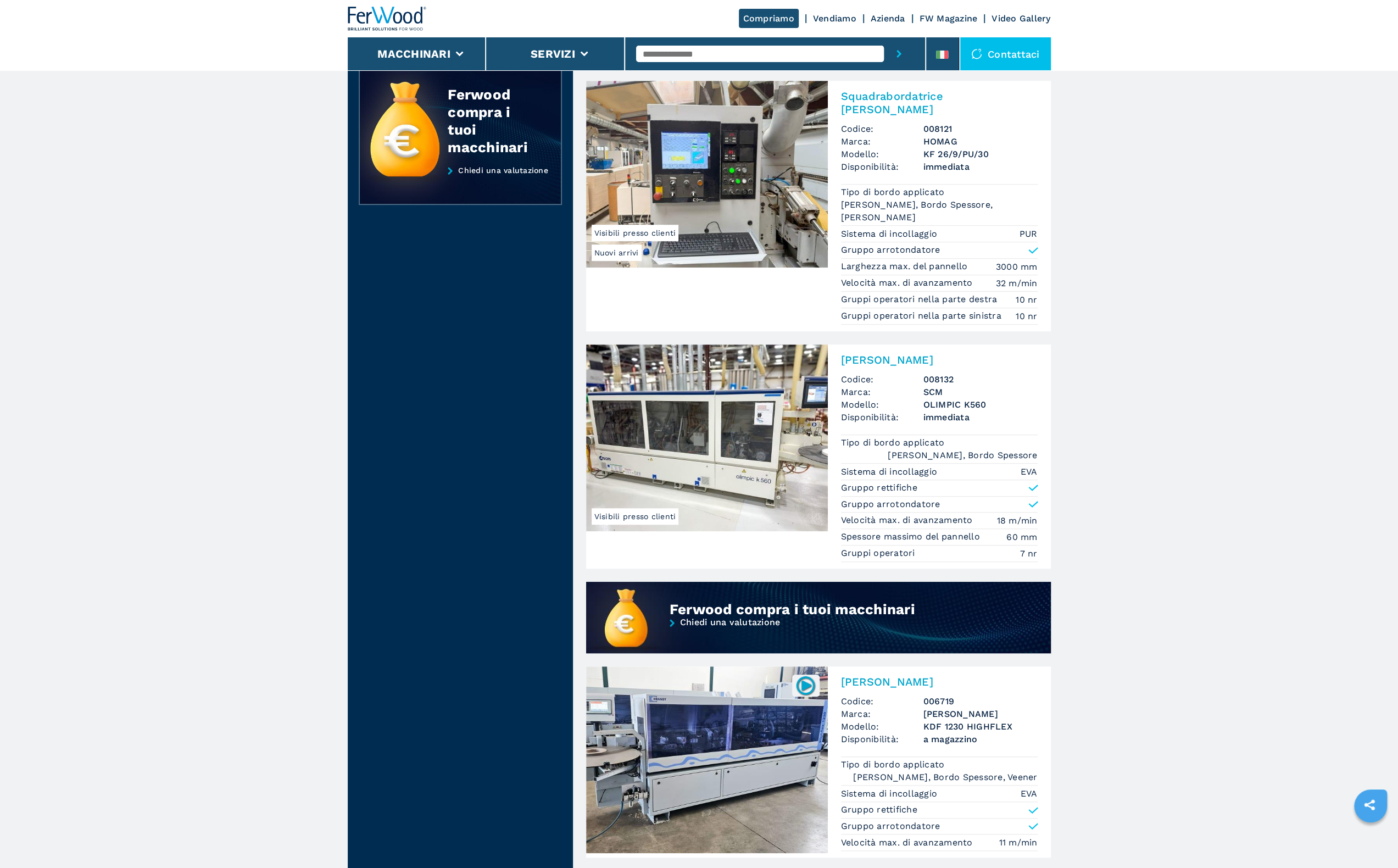
click at [716, 421] on img at bounding box center [707, 438] width 242 height 186
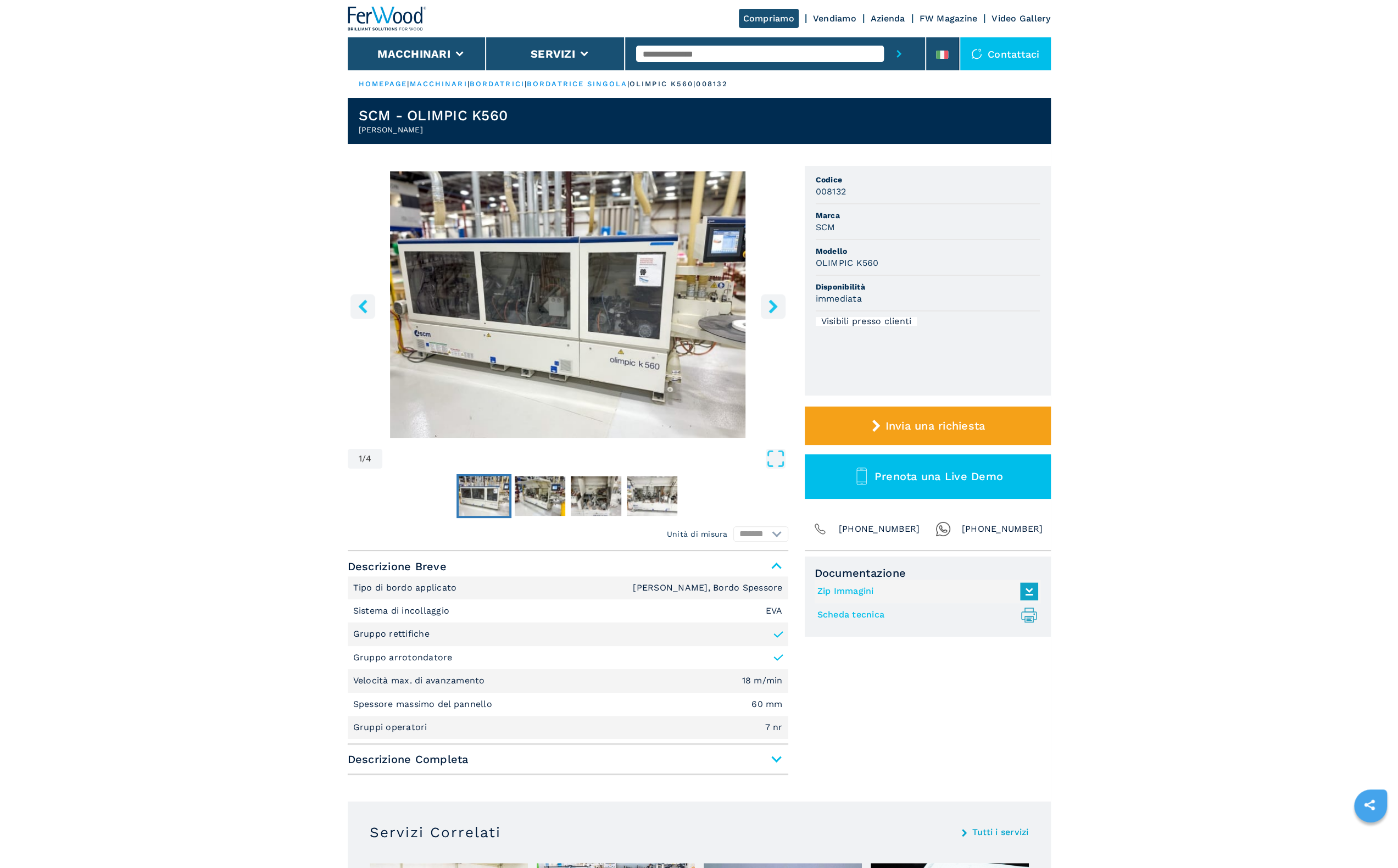
click at [778, 311] on icon "right-button" at bounding box center [773, 306] width 13 height 13
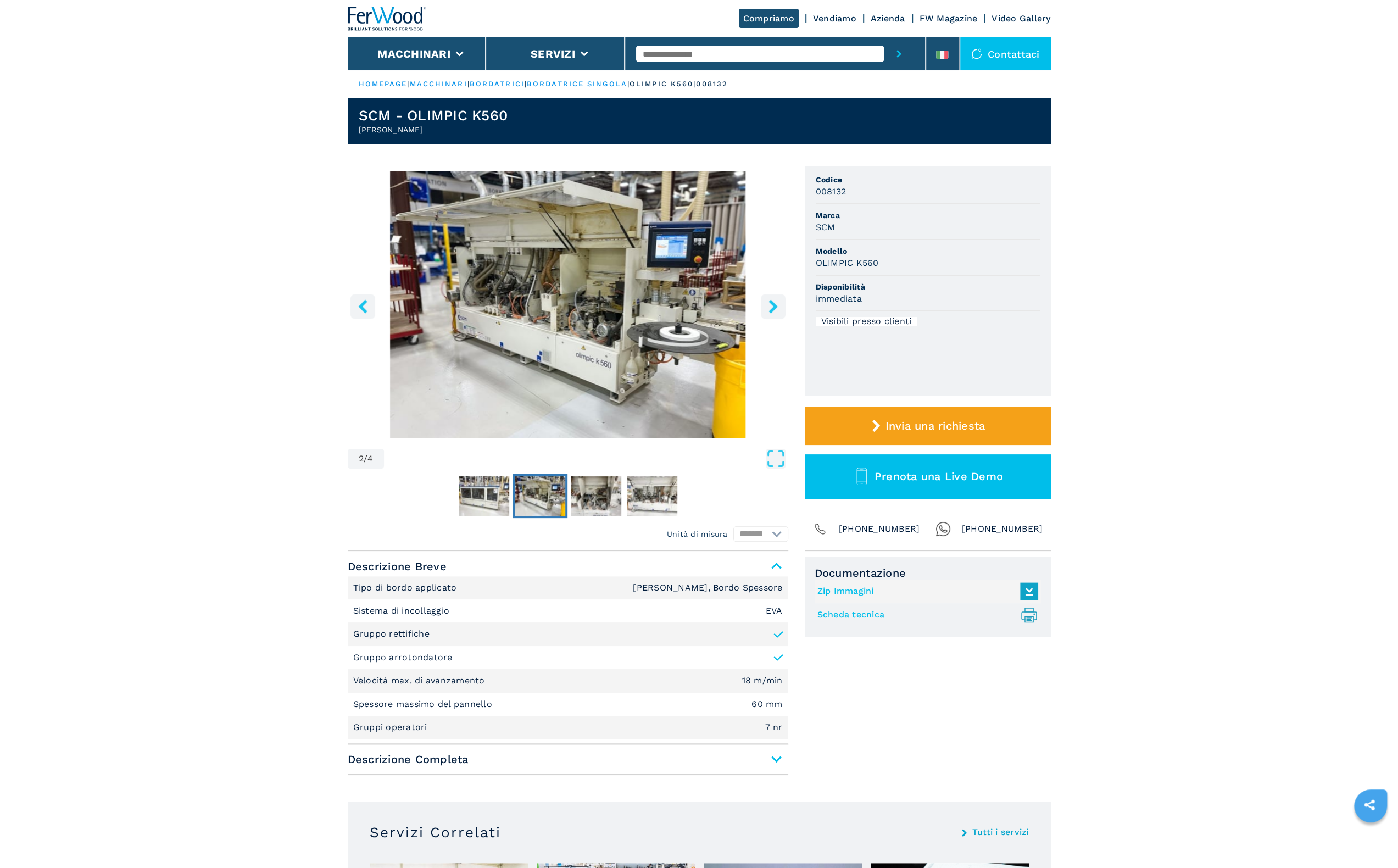
click at [778, 311] on icon "right-button" at bounding box center [773, 306] width 13 height 13
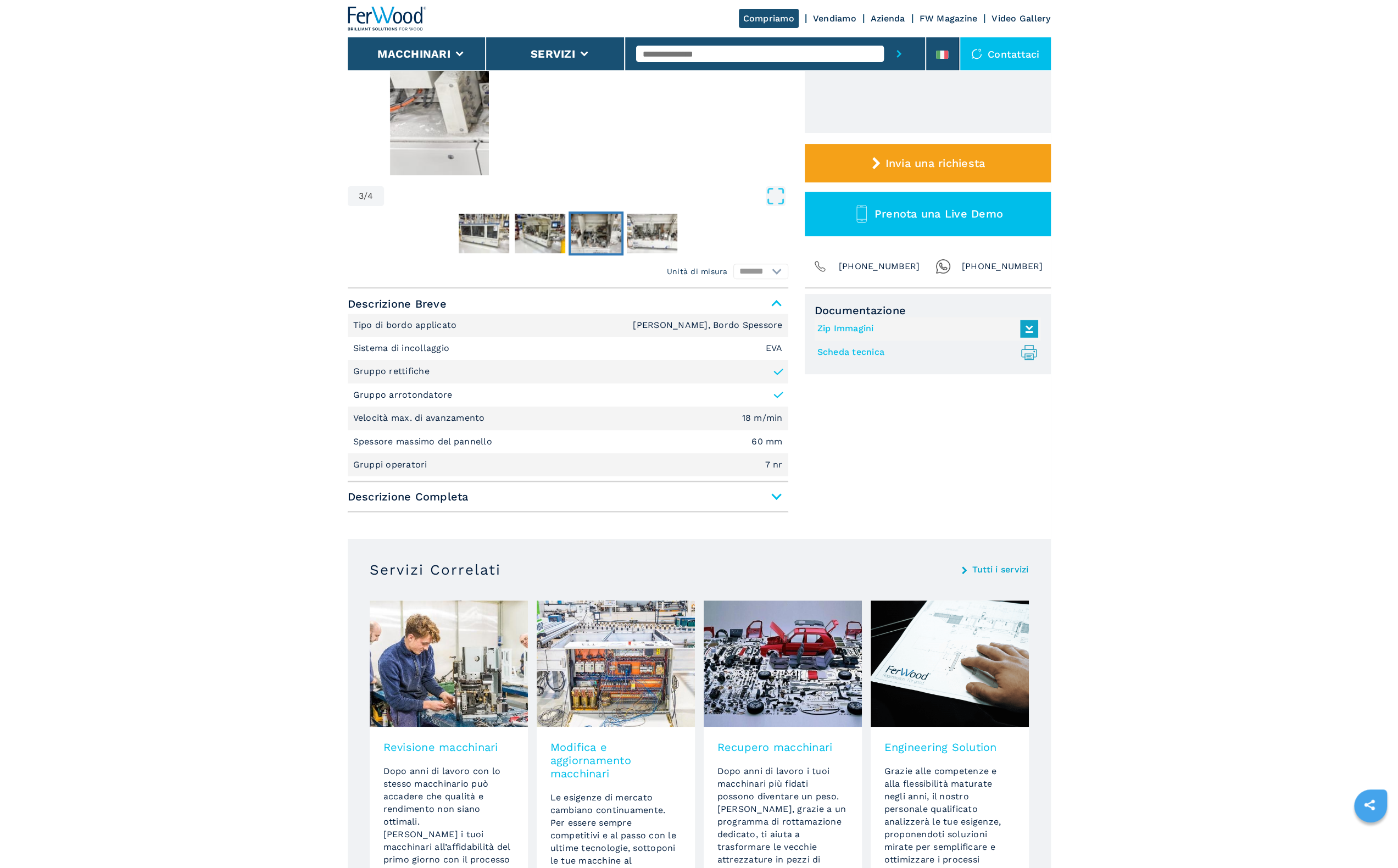
scroll to position [274, 0]
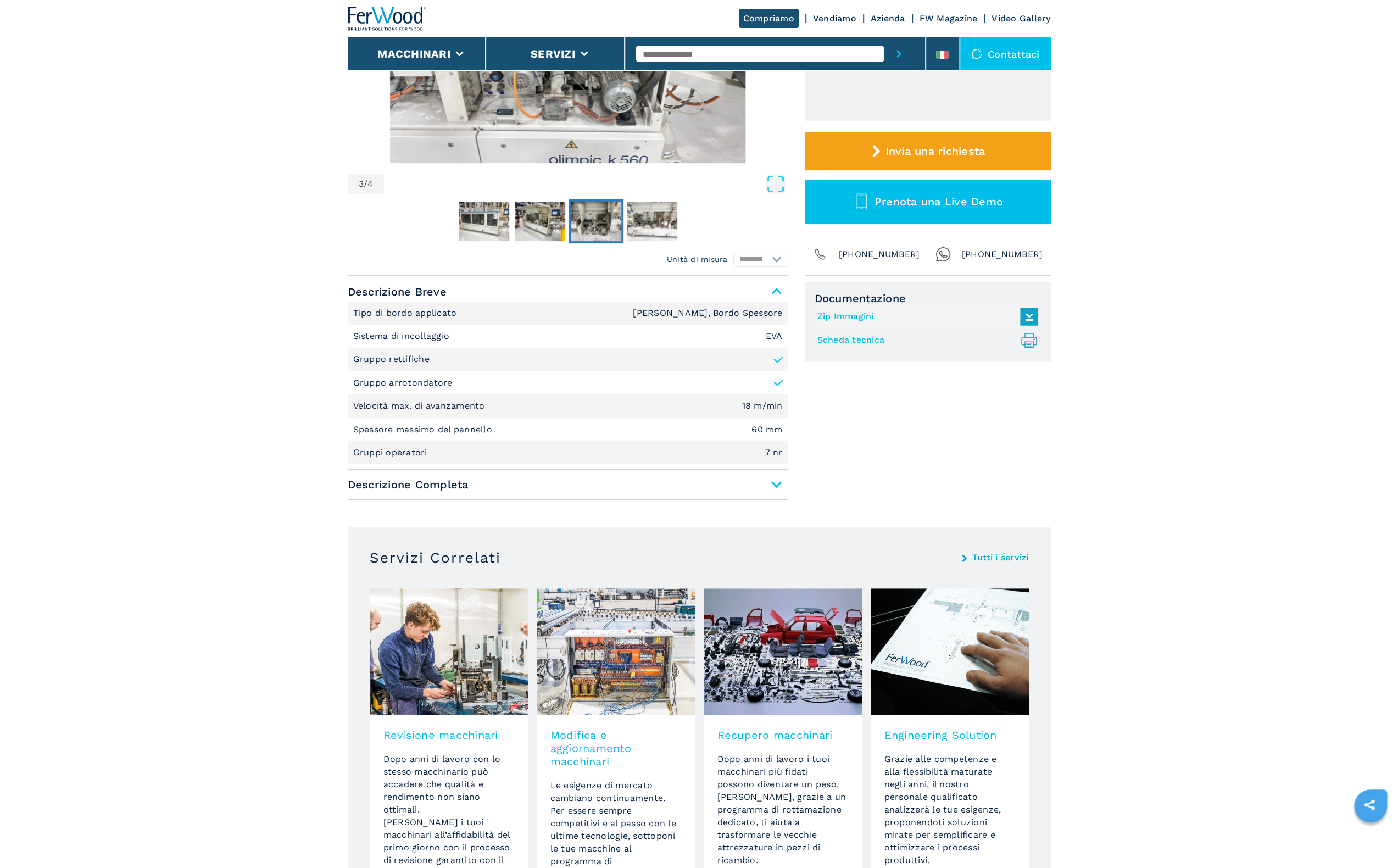
click at [608, 459] on li "Gruppi operatori 7 nr" at bounding box center [568, 452] width 441 height 23
click at [611, 479] on span "Descrizione Completa" at bounding box center [568, 484] width 441 height 20
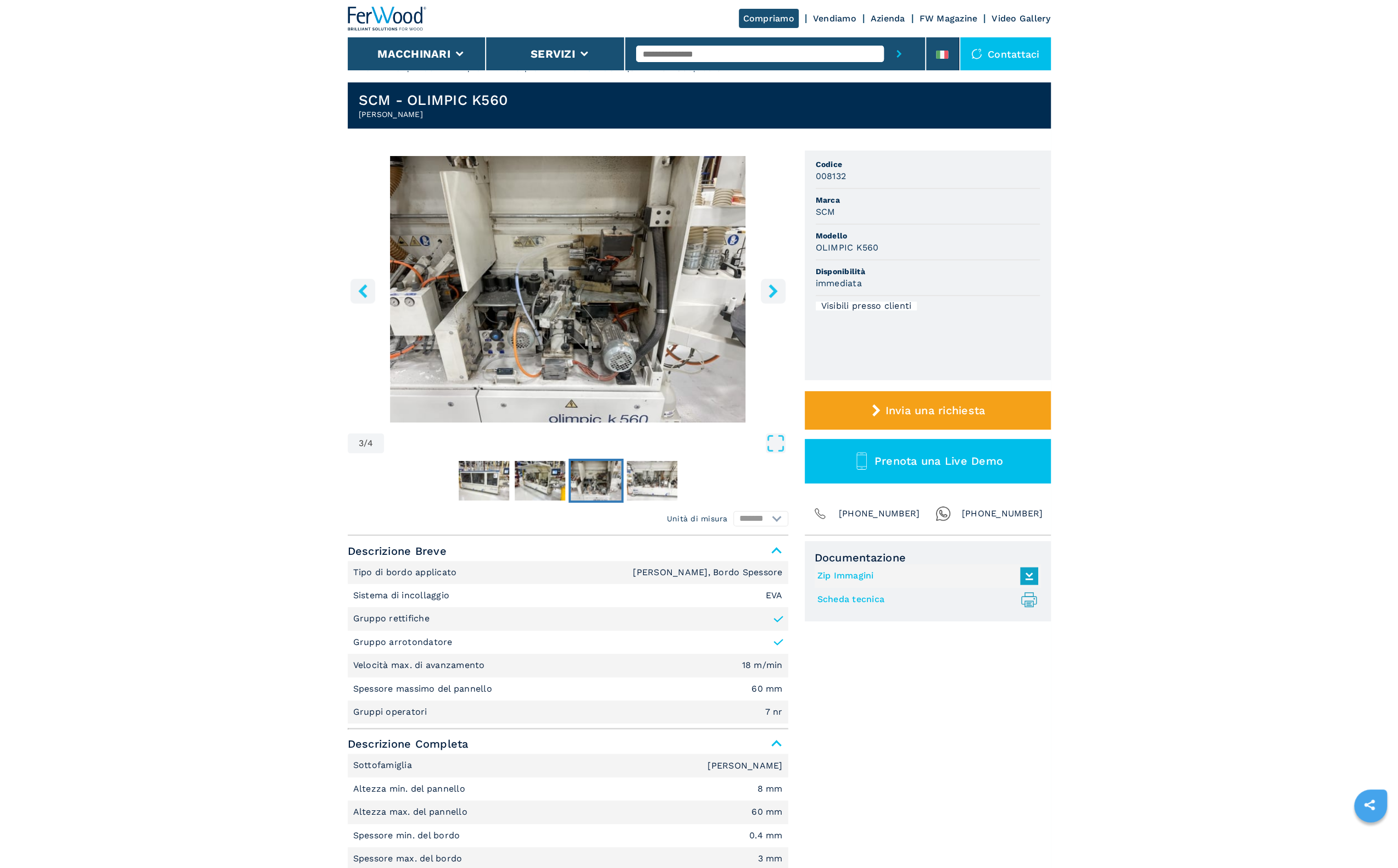
scroll to position [0, 0]
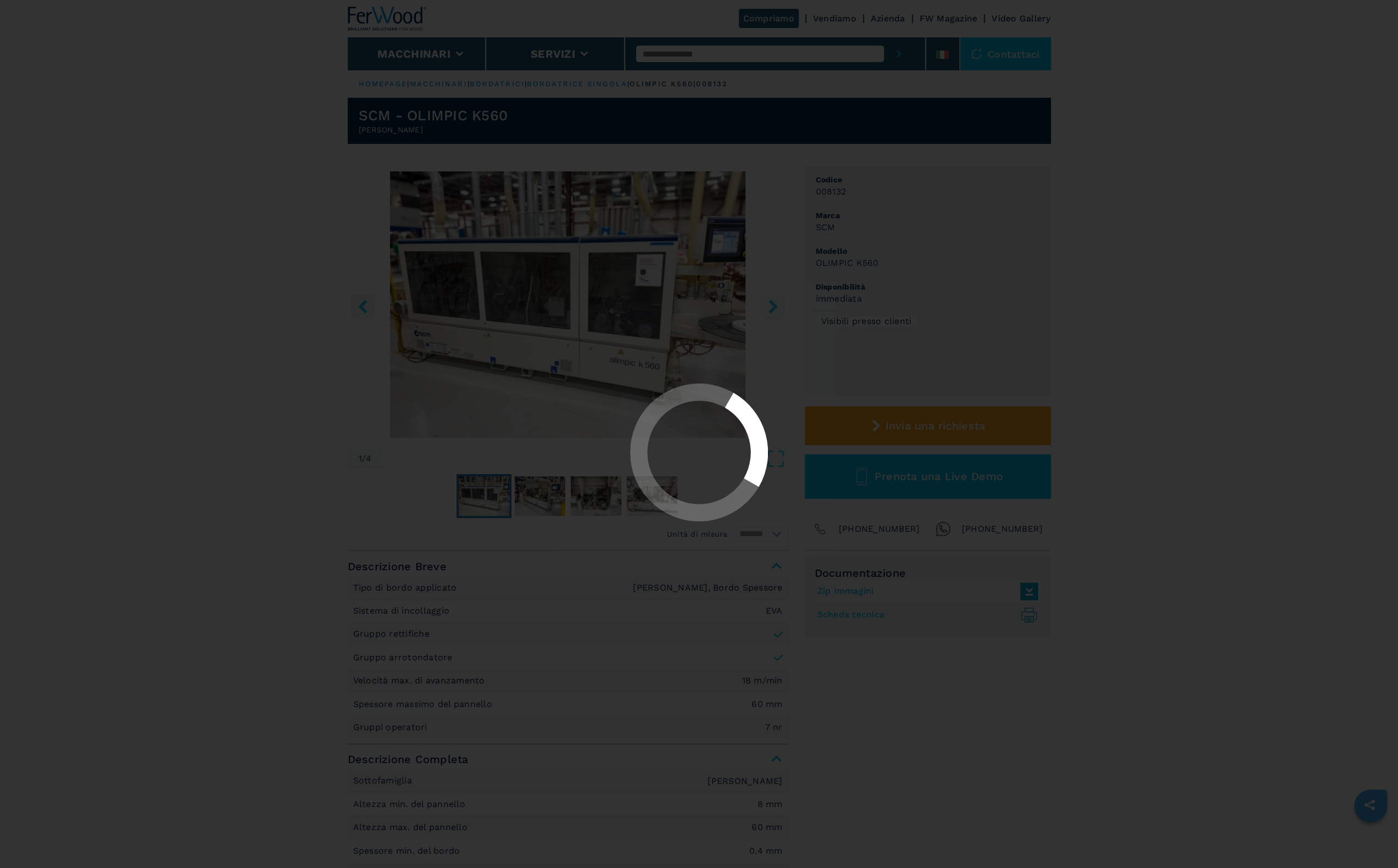
select select "**********"
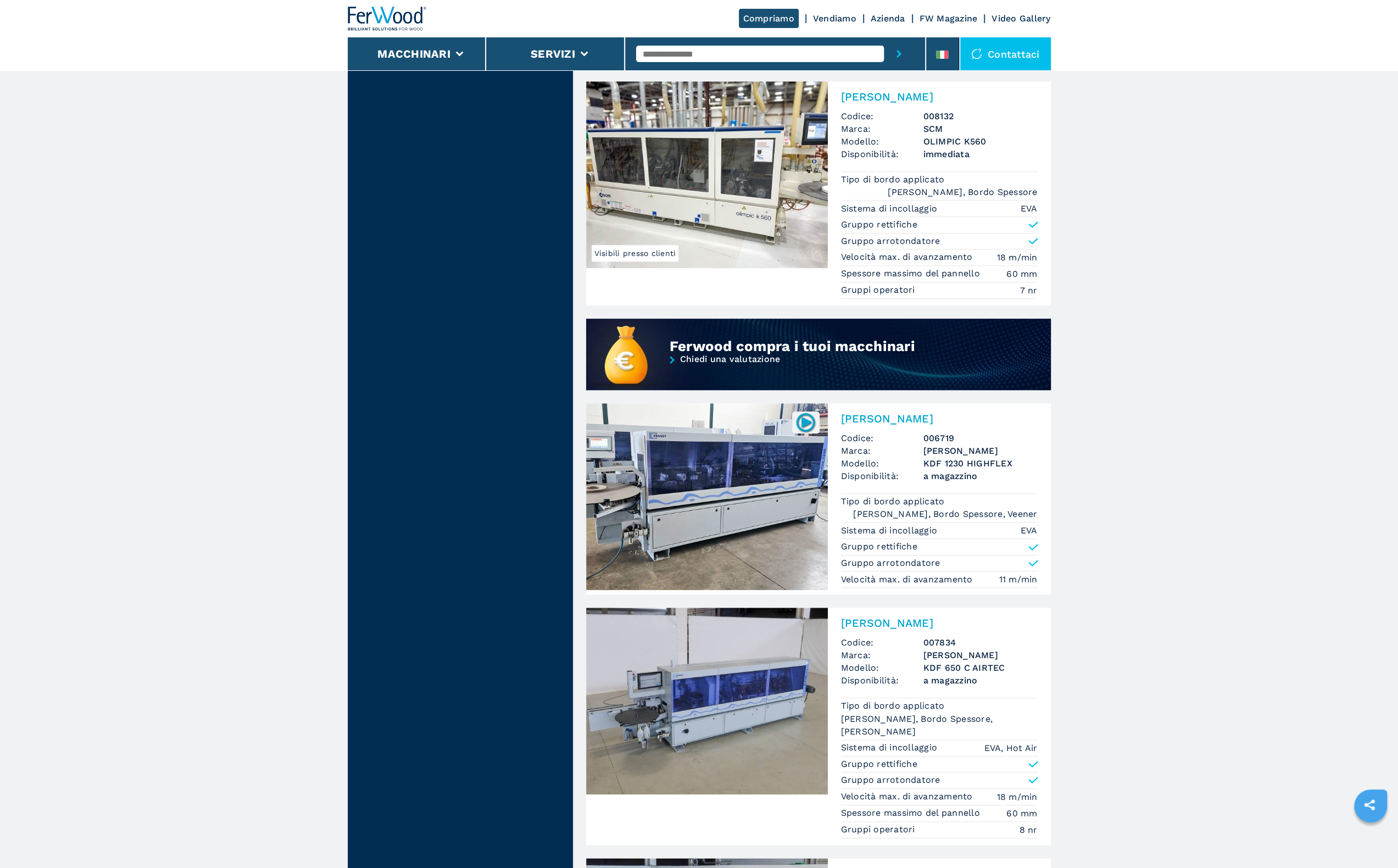
scroll to position [1043, 0]
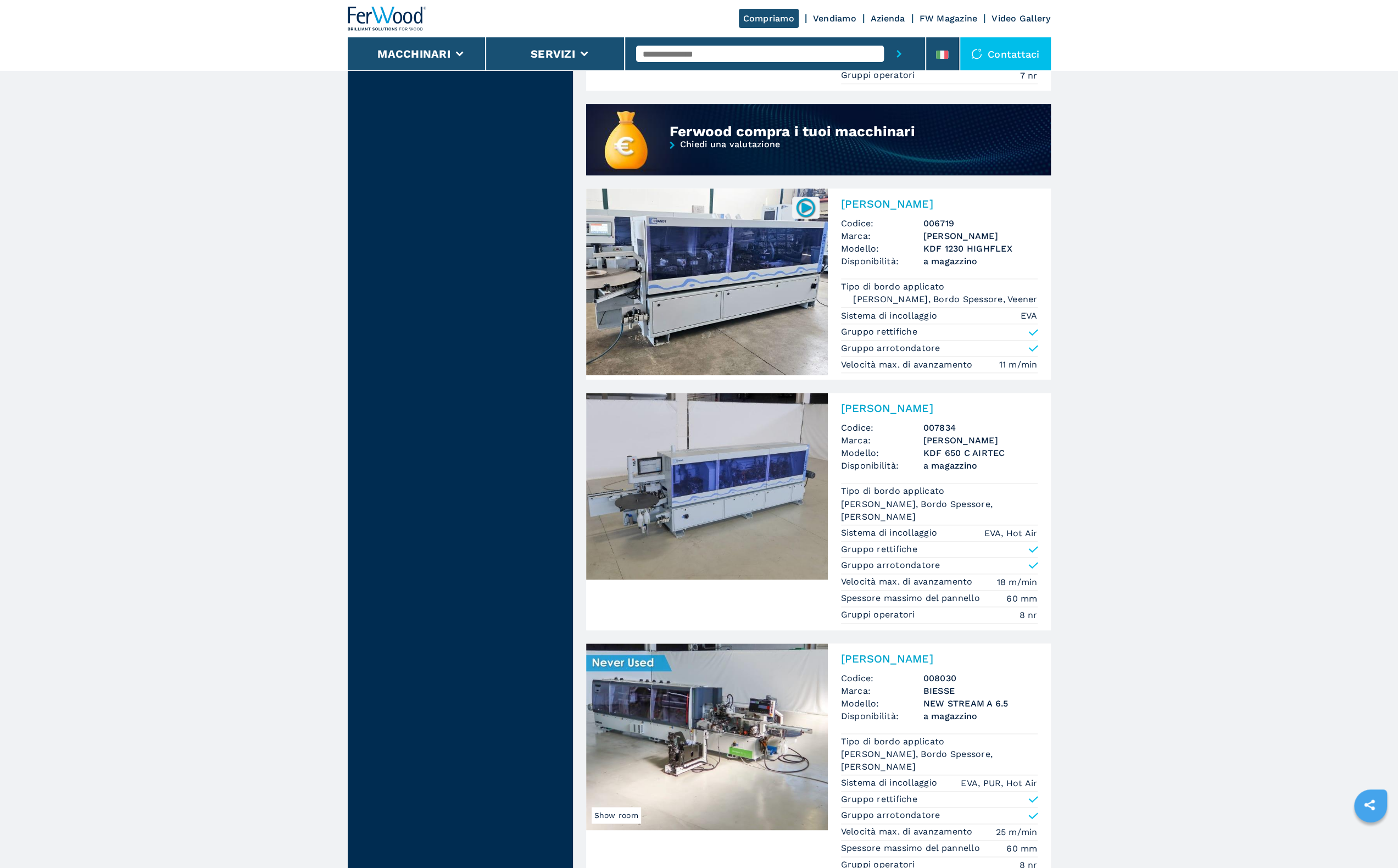
click at [753, 301] on img at bounding box center [707, 282] width 242 height 186
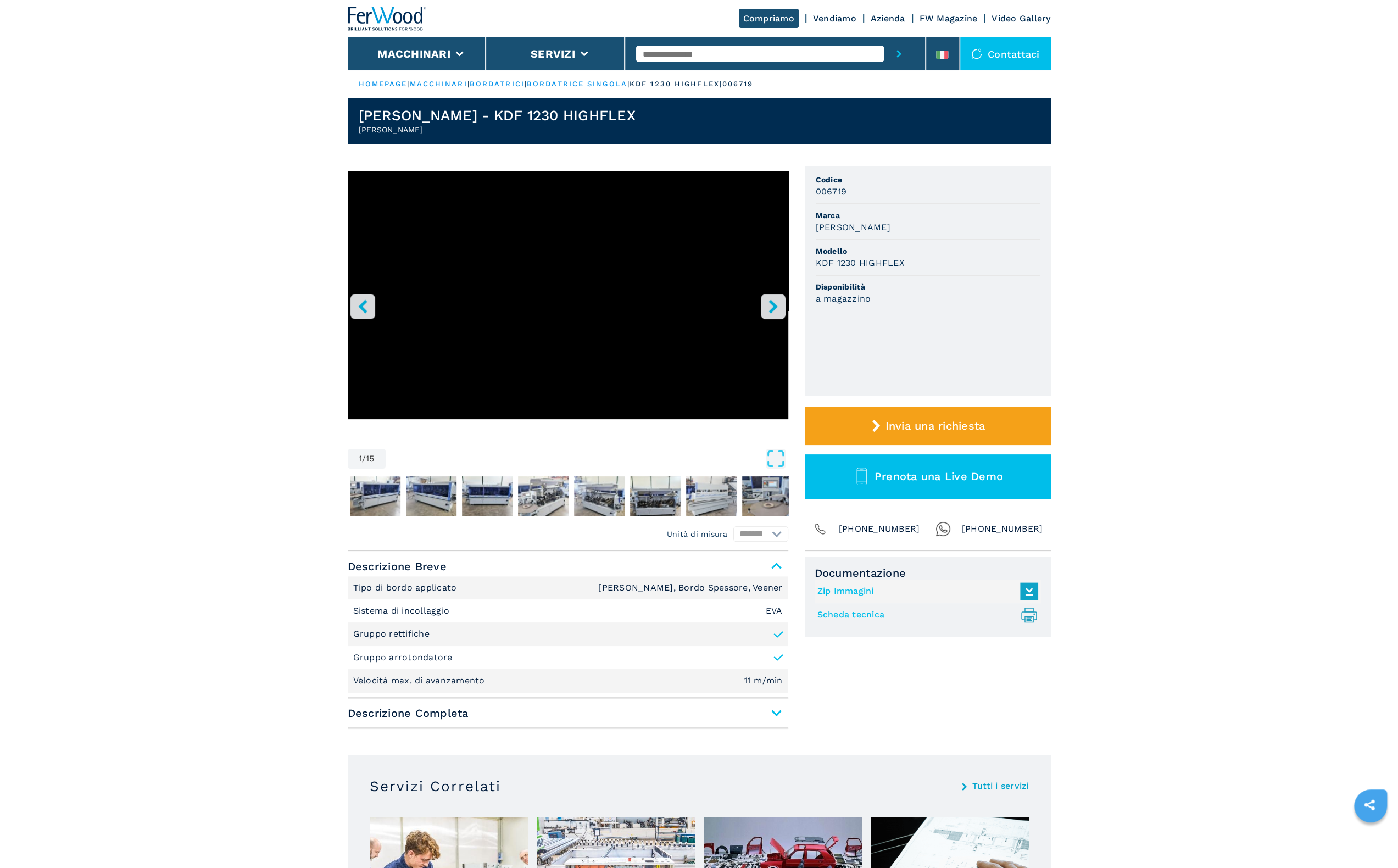
click at [837, 613] on link "Scheda tecnica .prefix__st0{stroke-linecap:round;stroke-linejoin:round}.prefix_…" at bounding box center [925, 614] width 216 height 18
click at [421, 57] on button "Macchinari" at bounding box center [414, 54] width 73 height 13
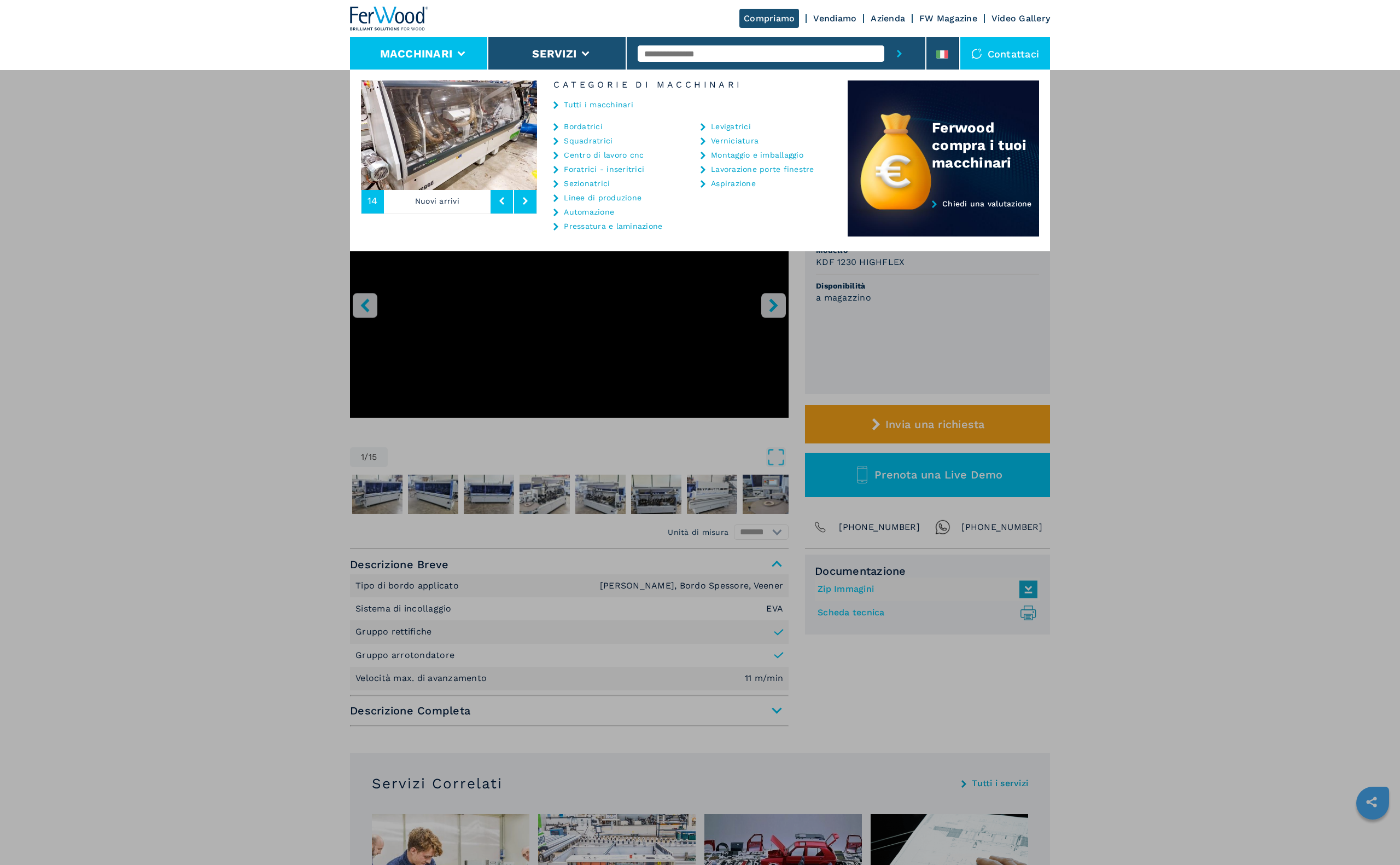
click at [596, 185] on link "Sezionatrici" at bounding box center [587, 184] width 46 height 7
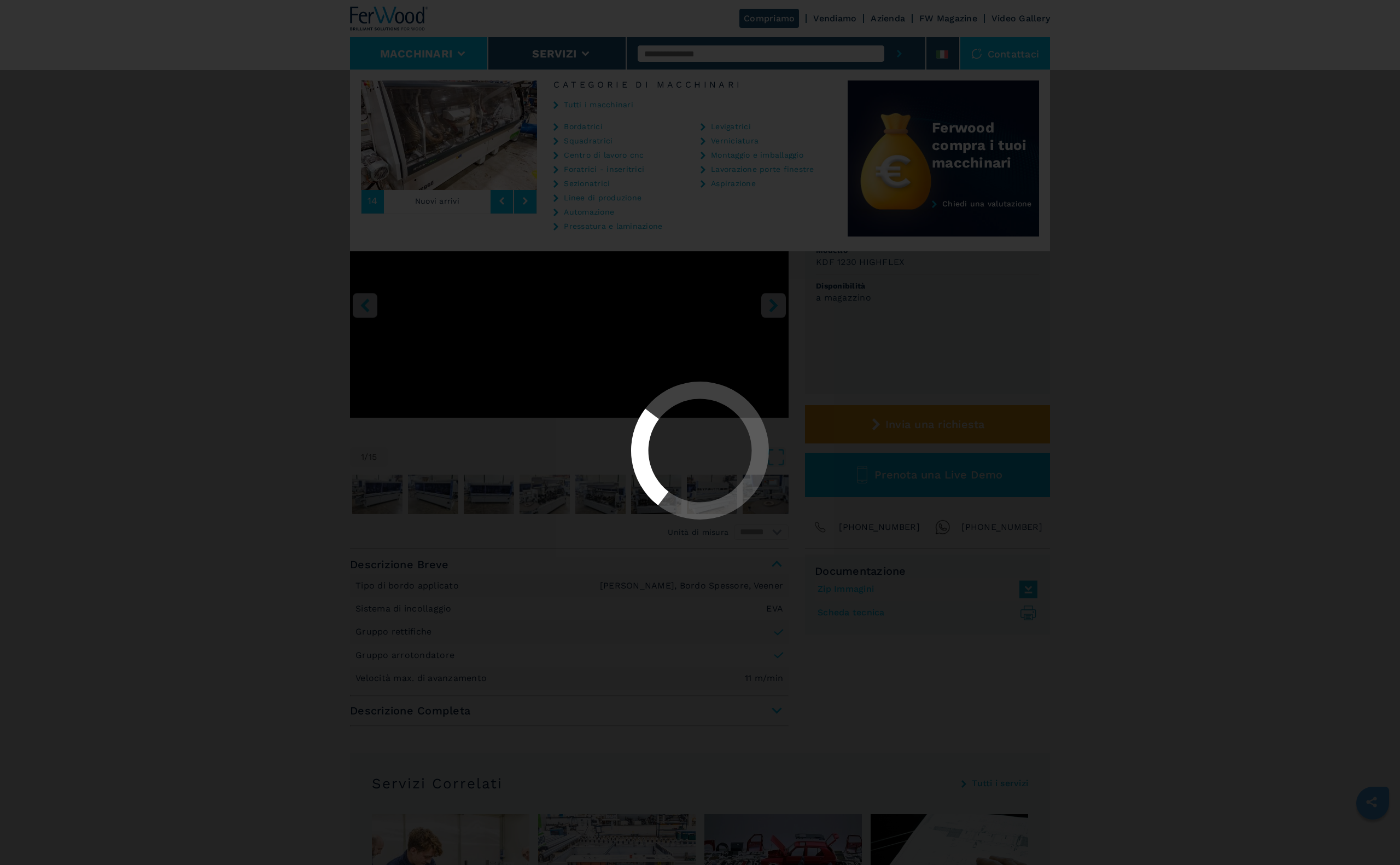
select select "**********"
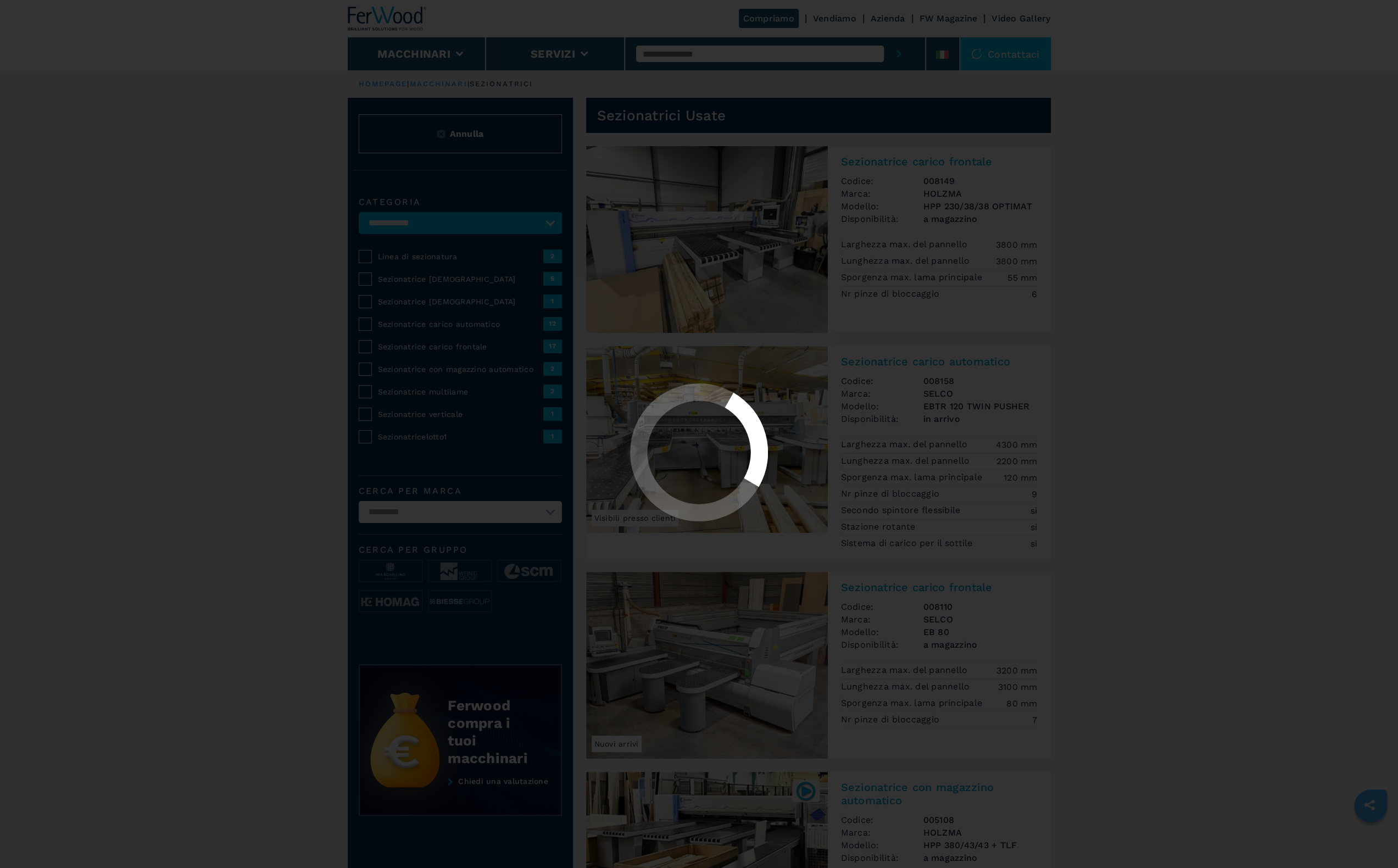
select select "**********"
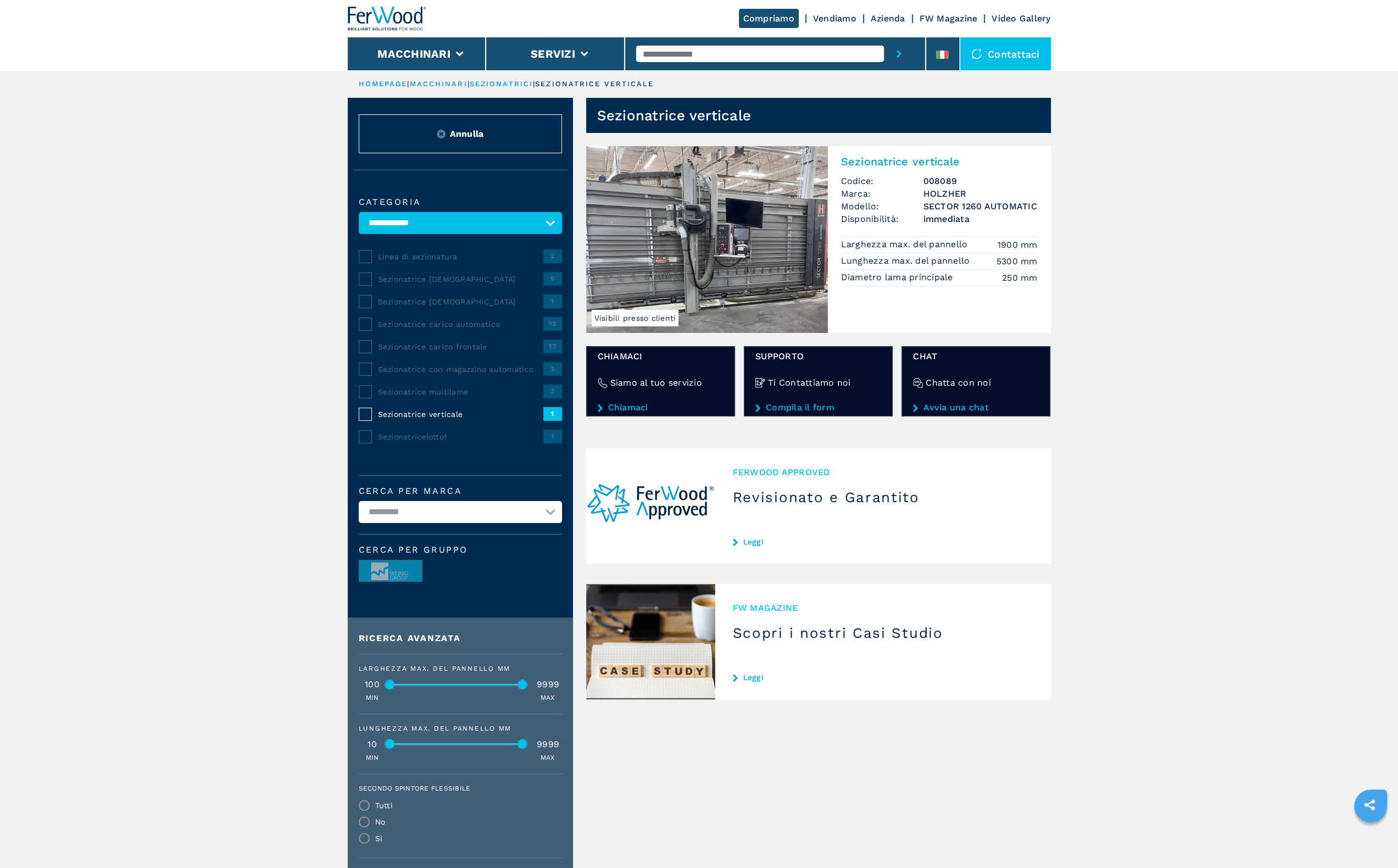
click at [894, 157] on h2 "Sezionatrice verticale" at bounding box center [940, 162] width 197 height 13
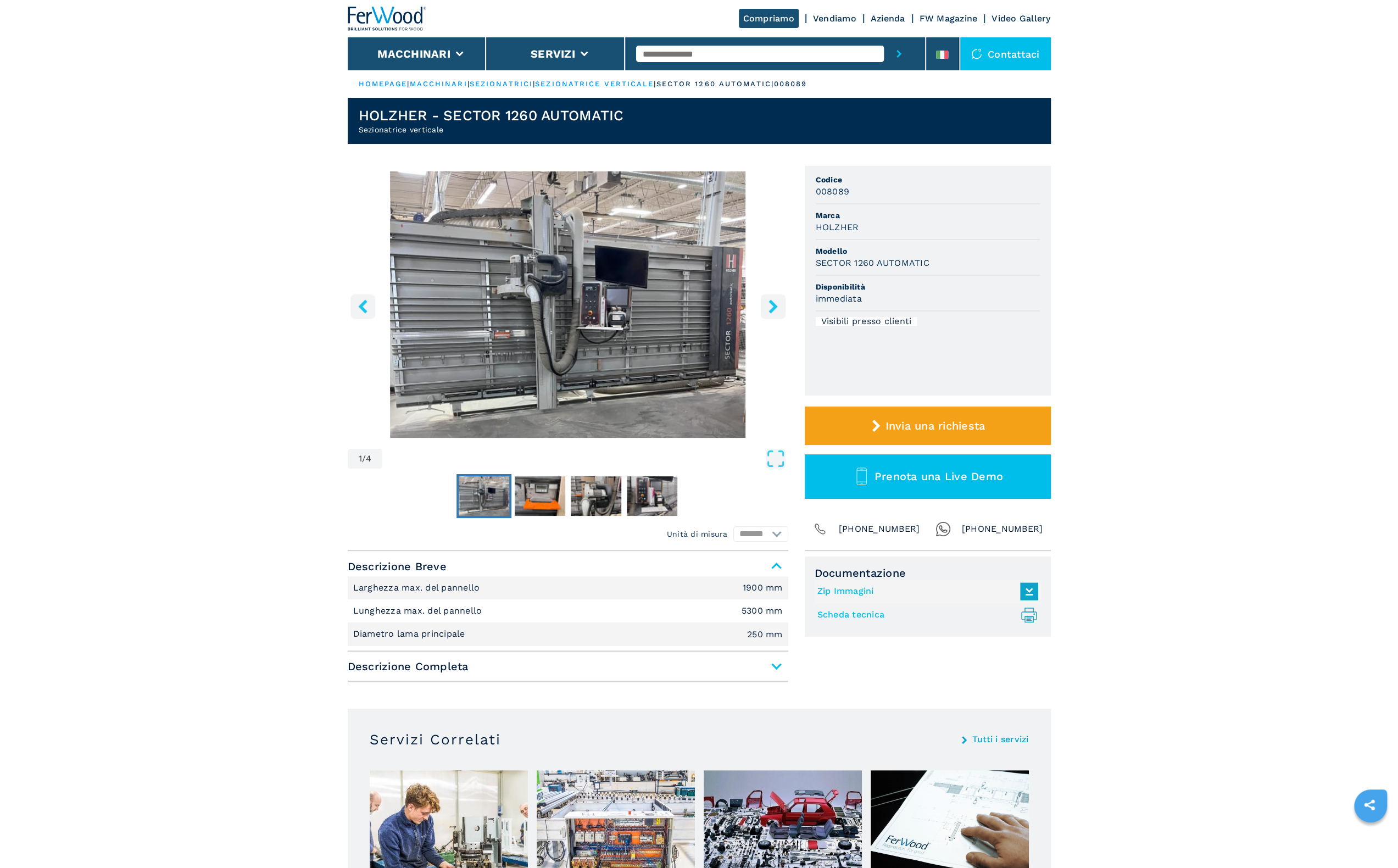
click at [777, 306] on icon "right-button" at bounding box center [773, 306] width 9 height 13
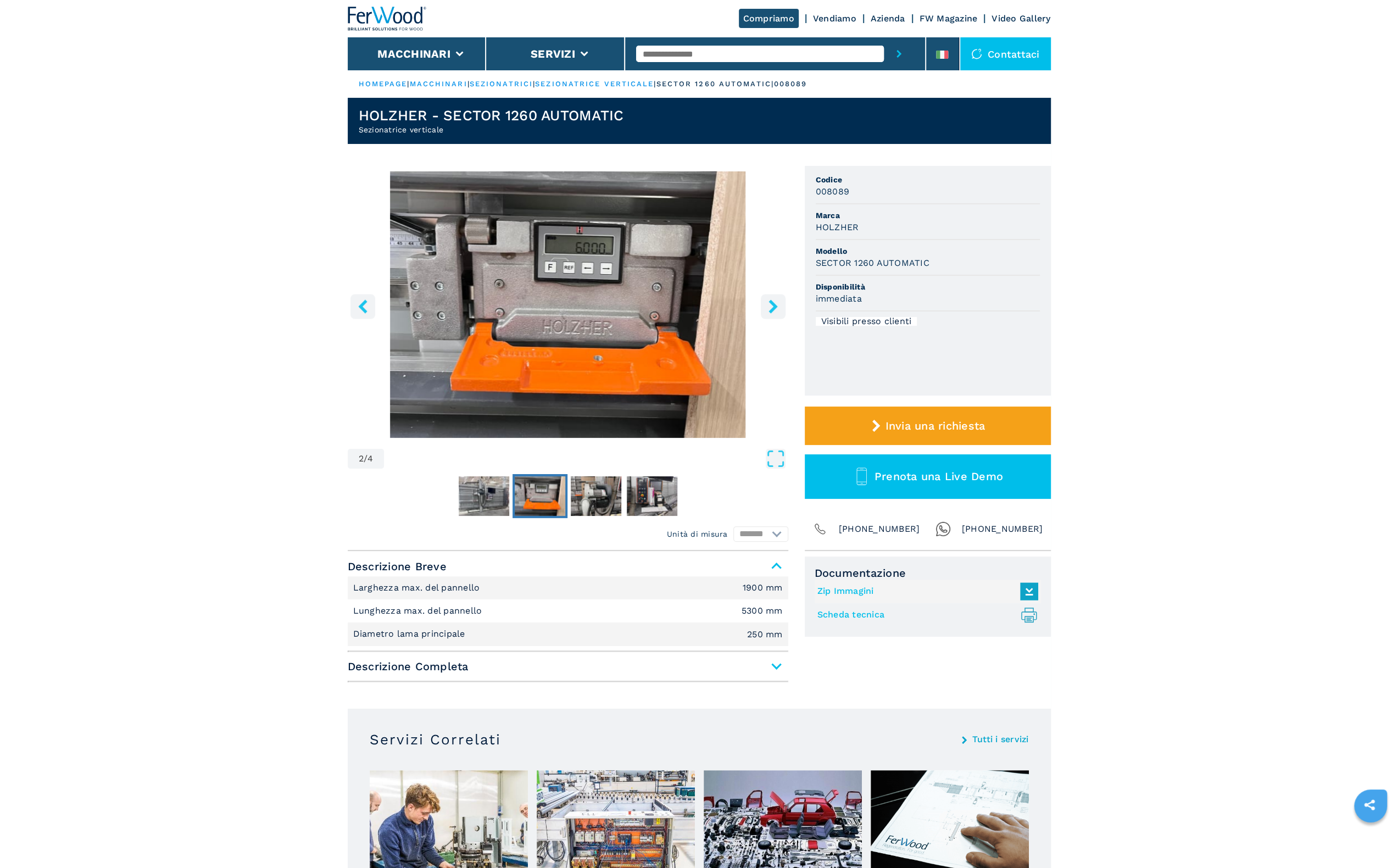
click at [367, 305] on icon "left-button" at bounding box center [363, 306] width 13 height 13
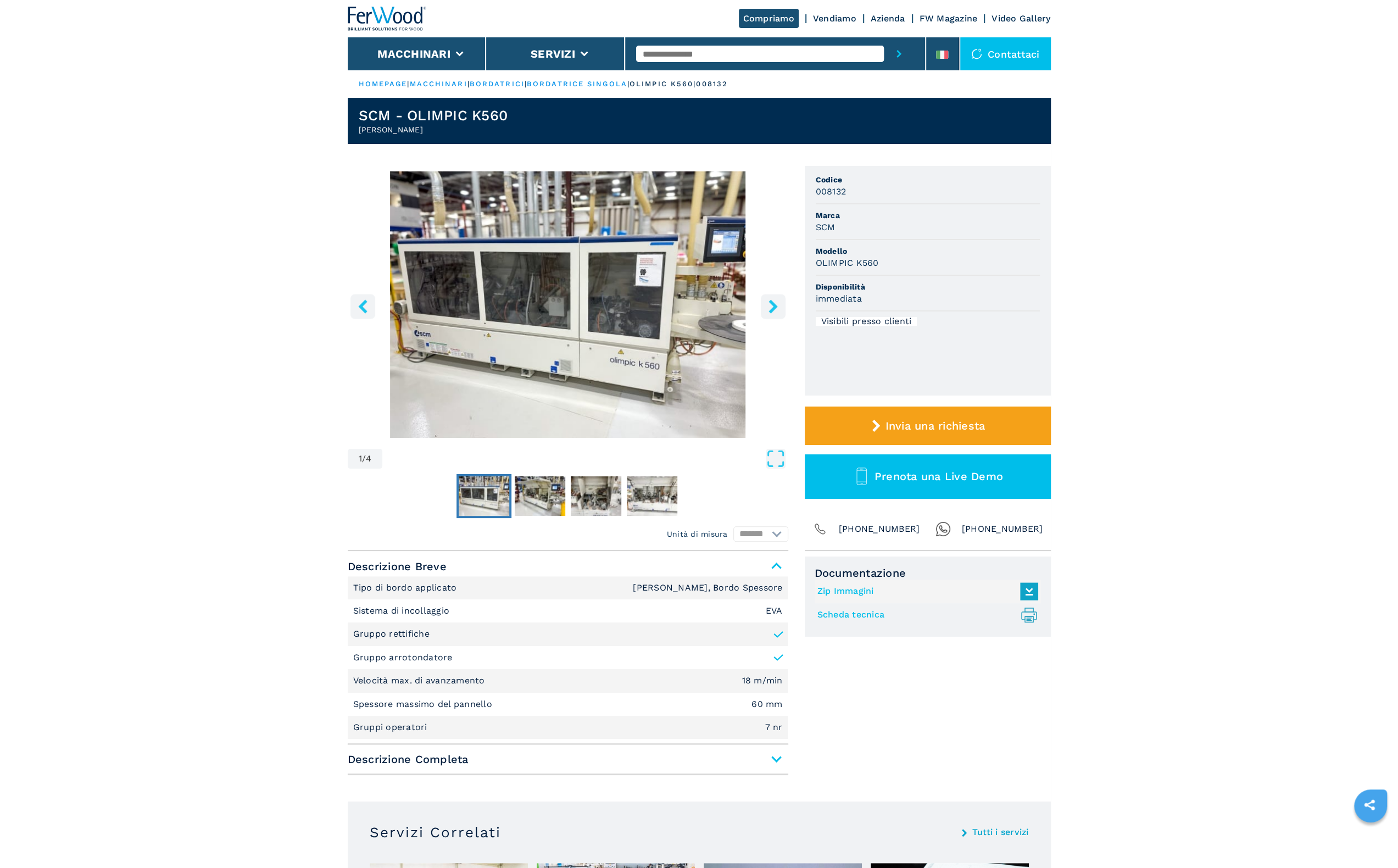
click at [763, 307] on button "right-button" at bounding box center [773, 306] width 25 height 25
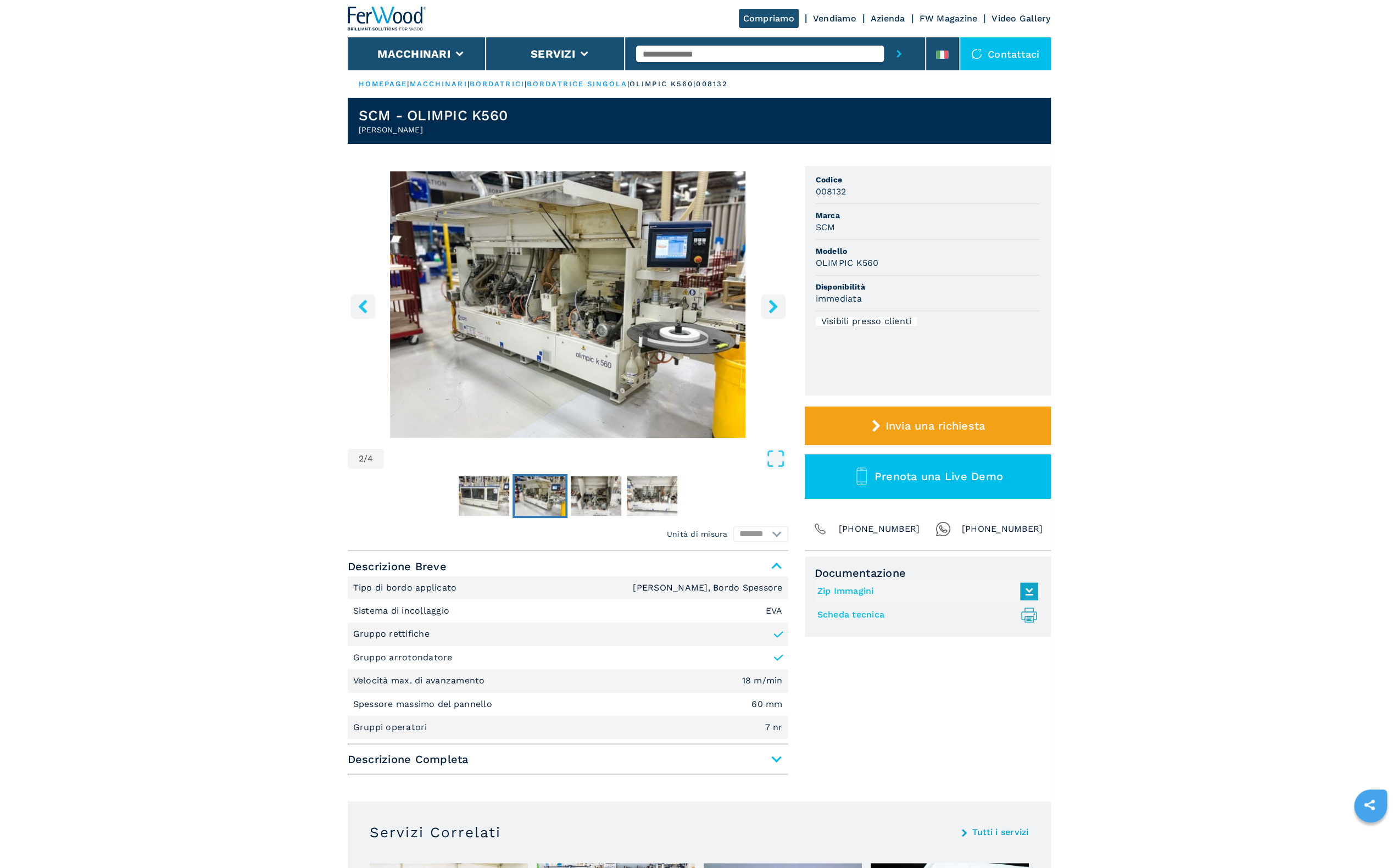
click at [773, 307] on icon "right-button" at bounding box center [773, 306] width 13 height 13
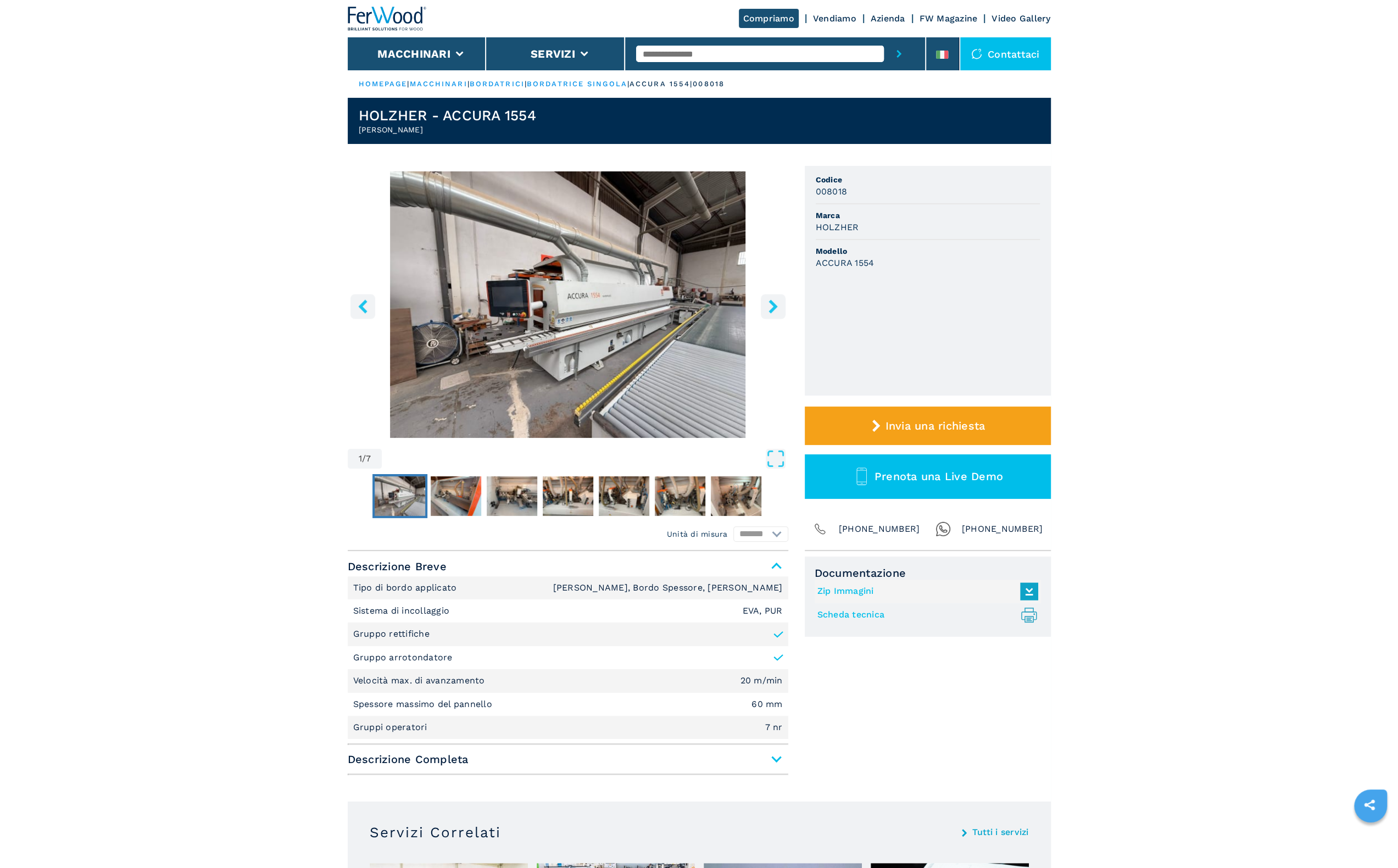
click at [774, 310] on icon "right-button" at bounding box center [773, 306] width 13 height 13
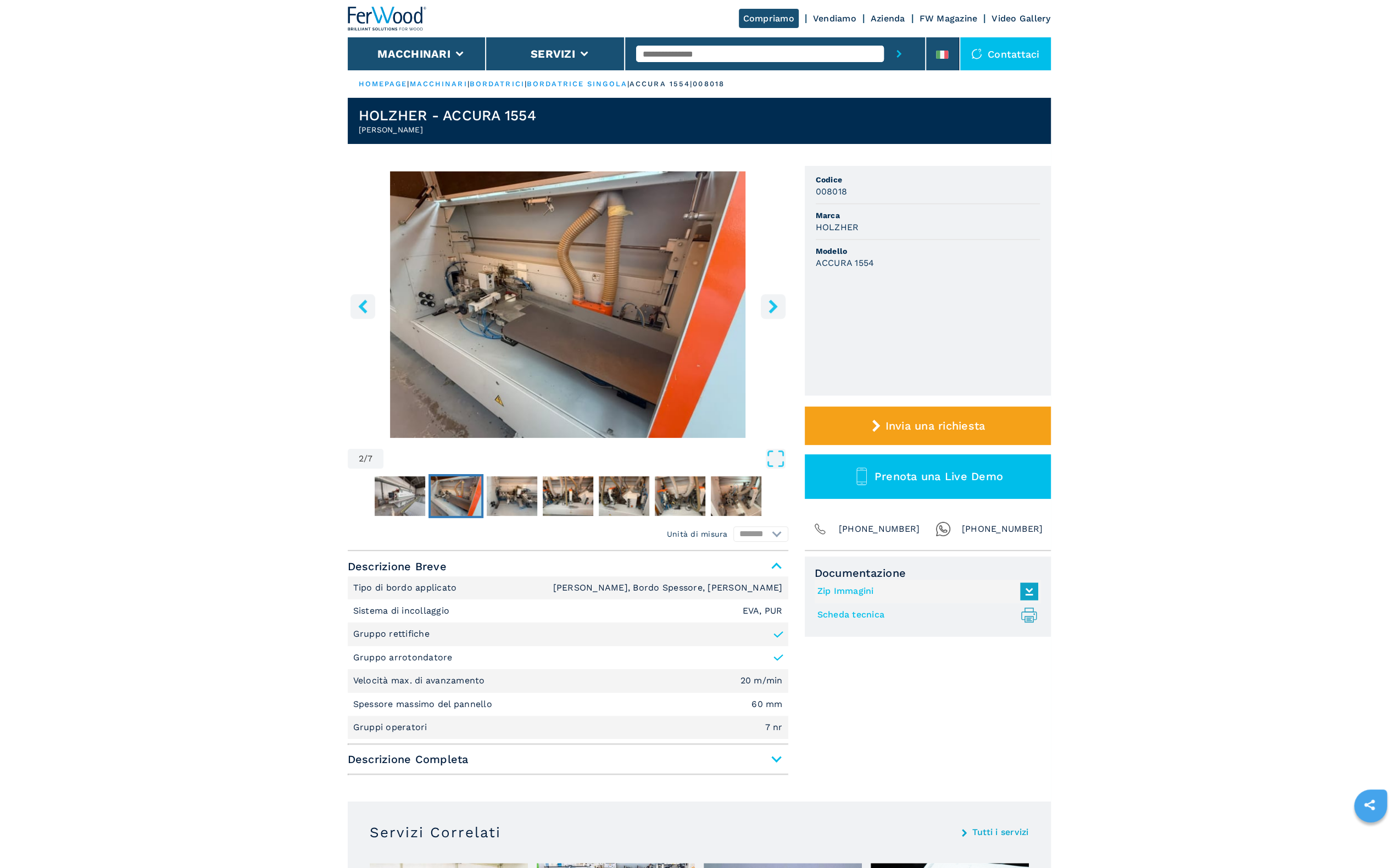
click at [774, 310] on icon "right-button" at bounding box center [773, 306] width 13 height 13
click at [778, 309] on icon "right-button" at bounding box center [773, 306] width 13 height 13
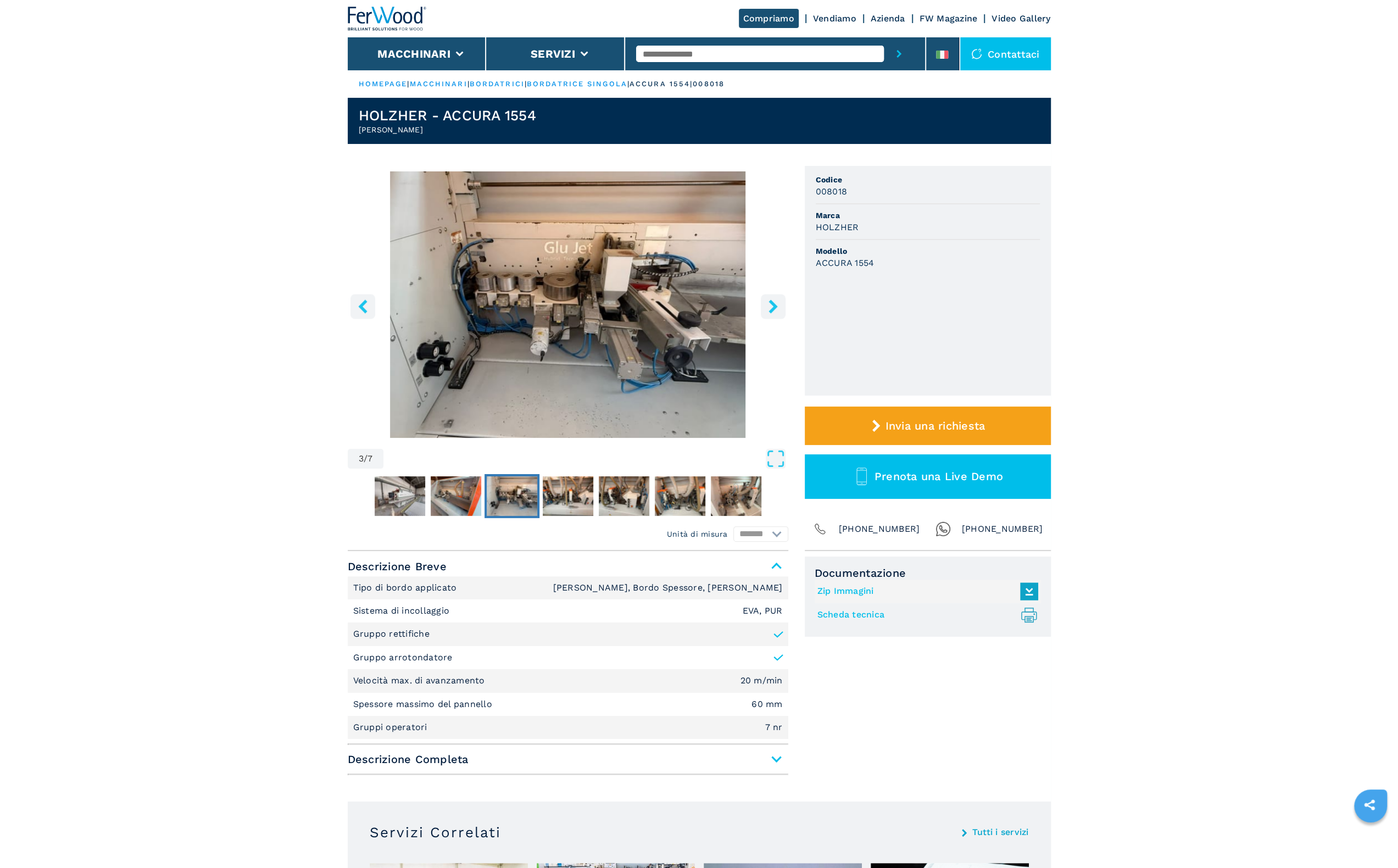
click at [778, 309] on icon "right-button" at bounding box center [773, 306] width 13 height 13
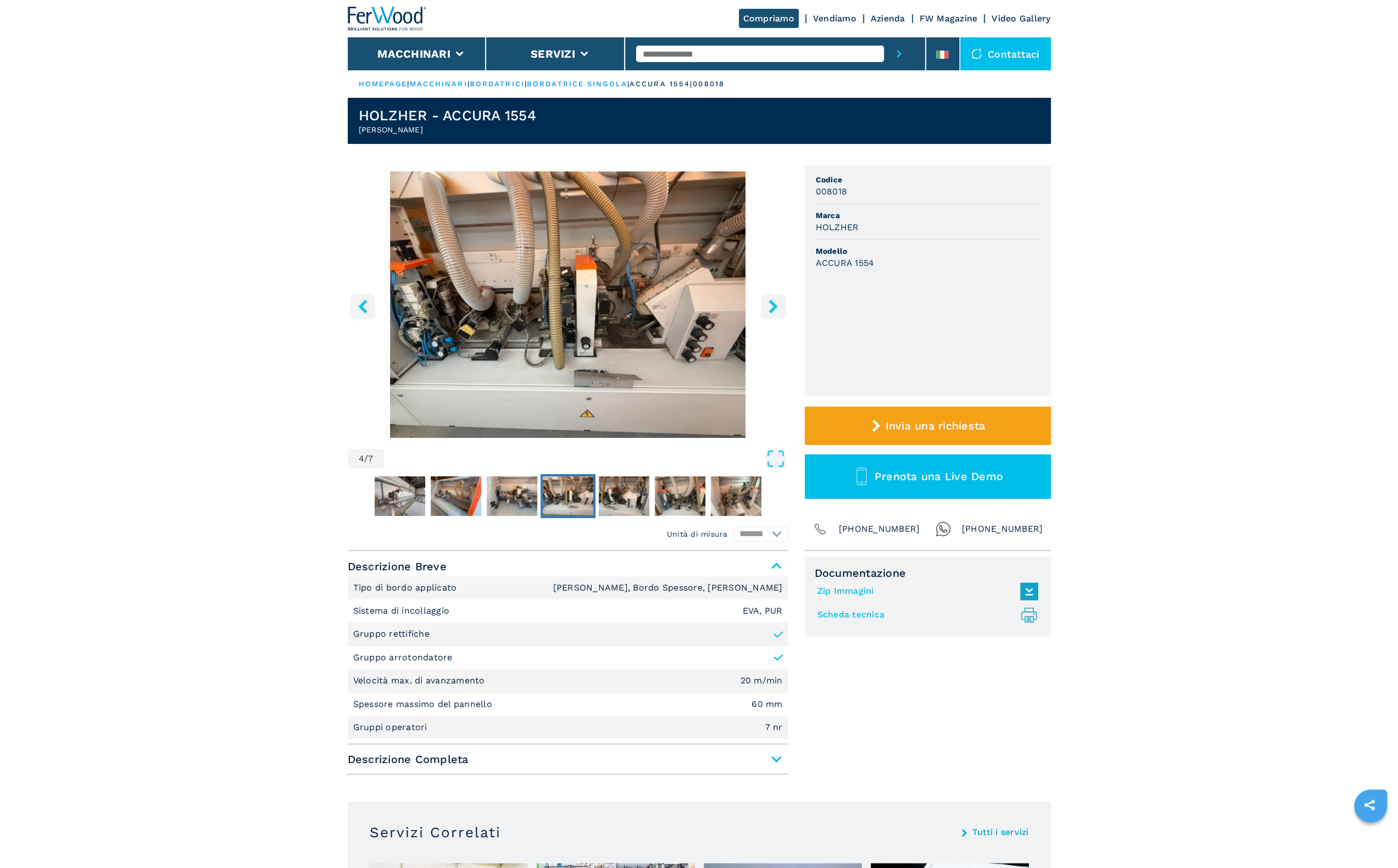
click at [778, 309] on icon "right-button" at bounding box center [773, 306] width 13 height 13
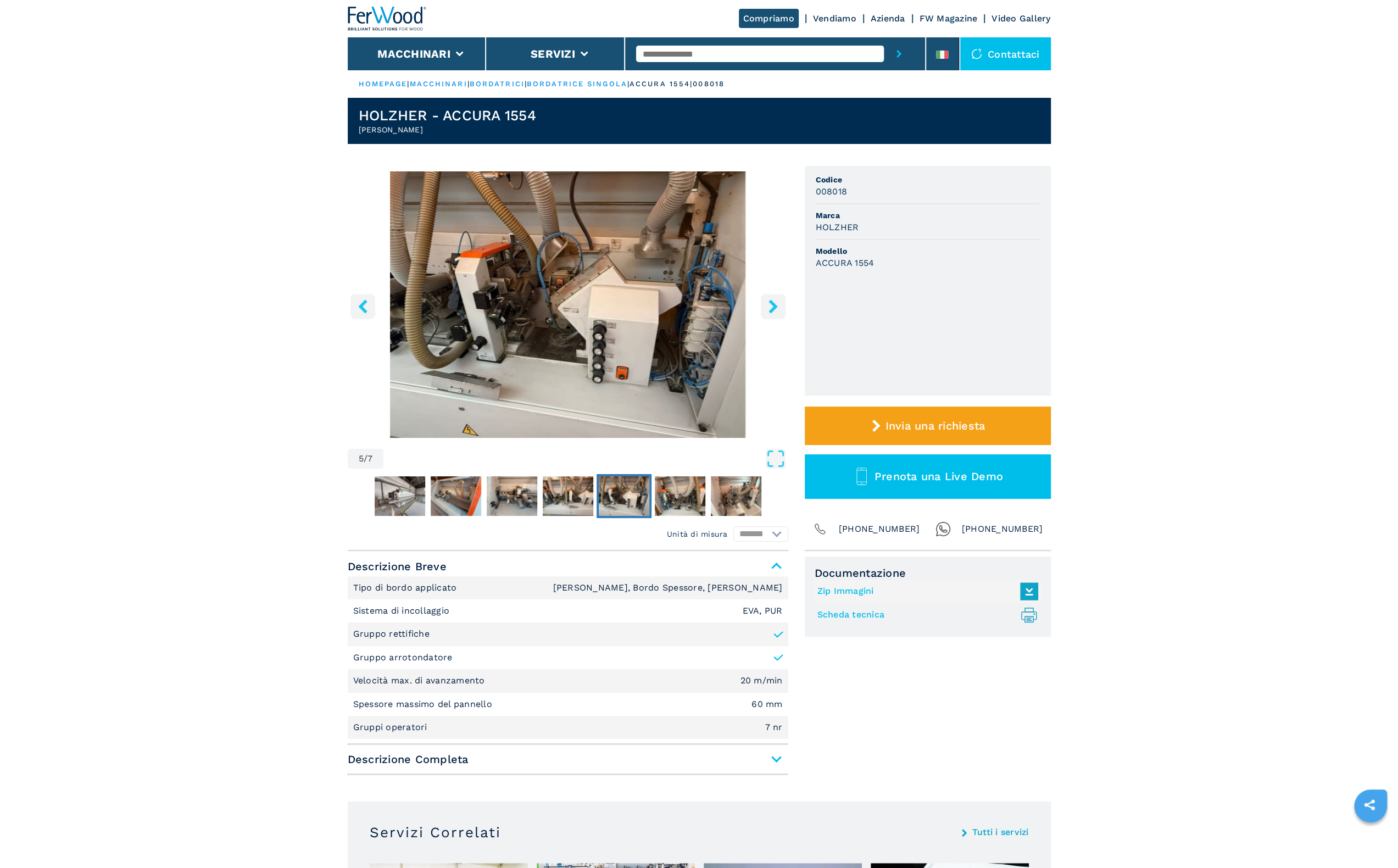
click at [778, 309] on icon "right-button" at bounding box center [773, 306] width 13 height 13
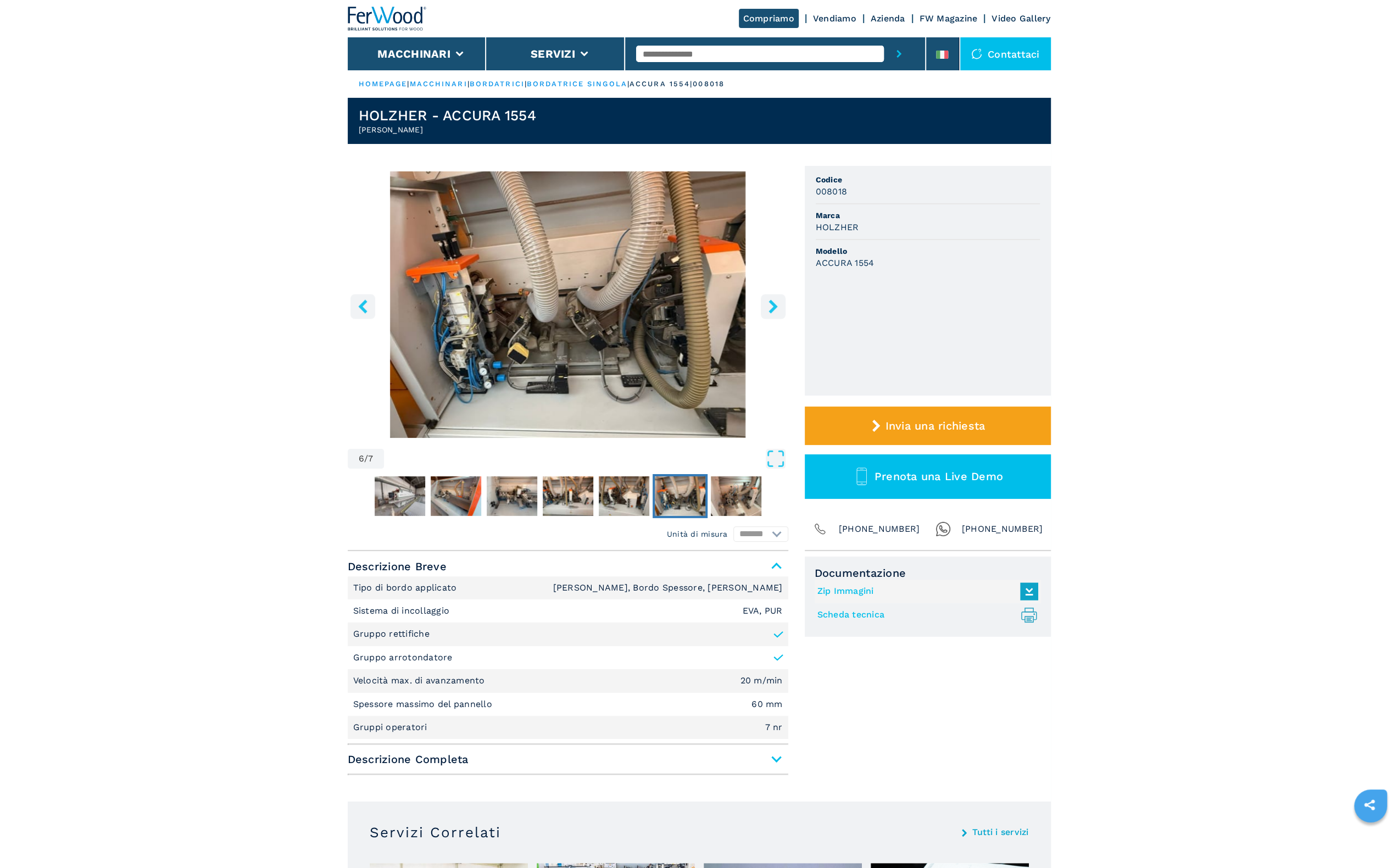
click at [778, 309] on icon "right-button" at bounding box center [773, 306] width 13 height 13
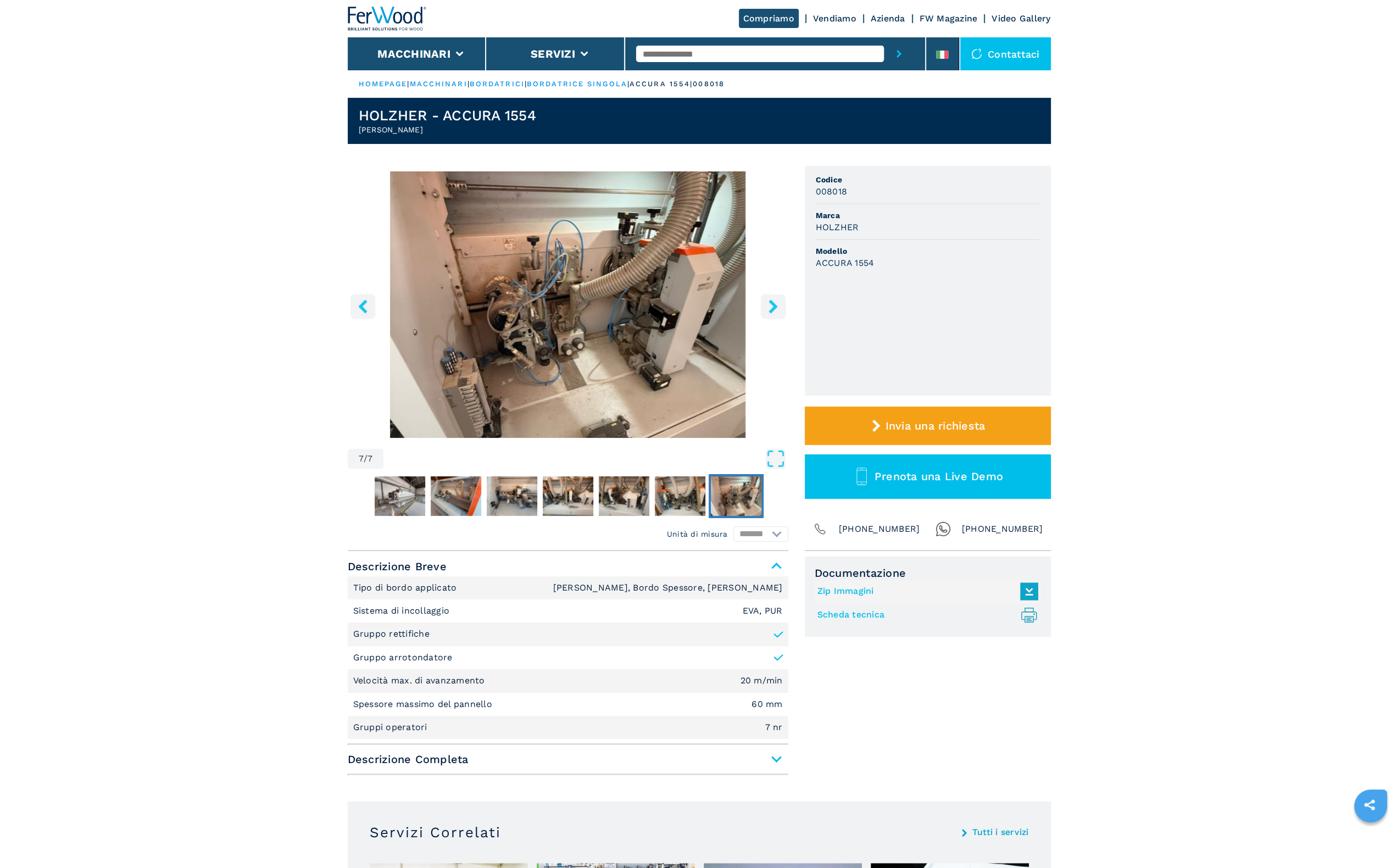
click at [778, 309] on icon "right-button" at bounding box center [773, 306] width 13 height 13
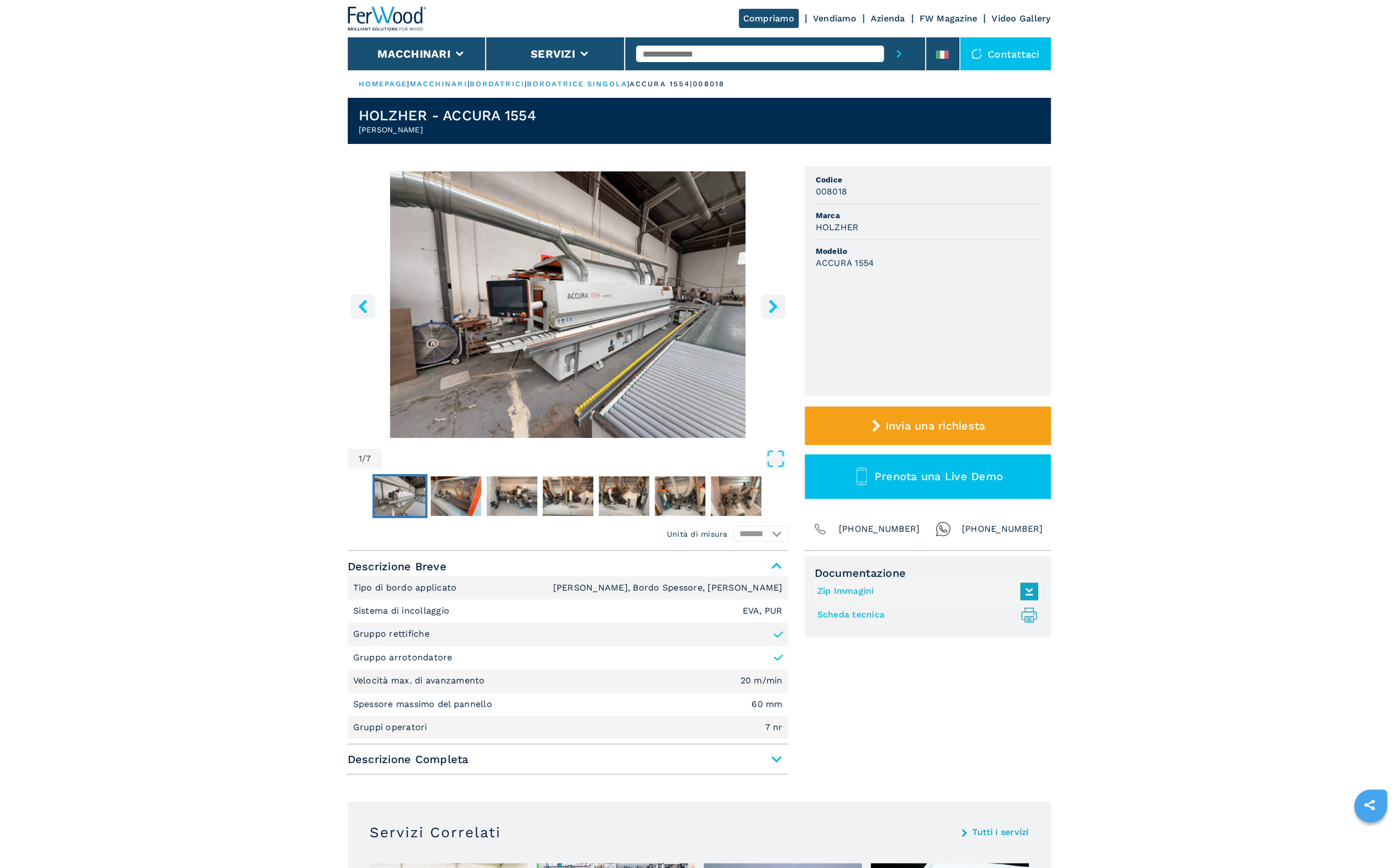
click at [119, 560] on main "HOMEPAGE | macchinari | bordatrici | bordatrice singola | accura 1554 | 008018 …" at bounding box center [699, 865] width 1398 height 1731
